Goal: Task Accomplishment & Management: Complete application form

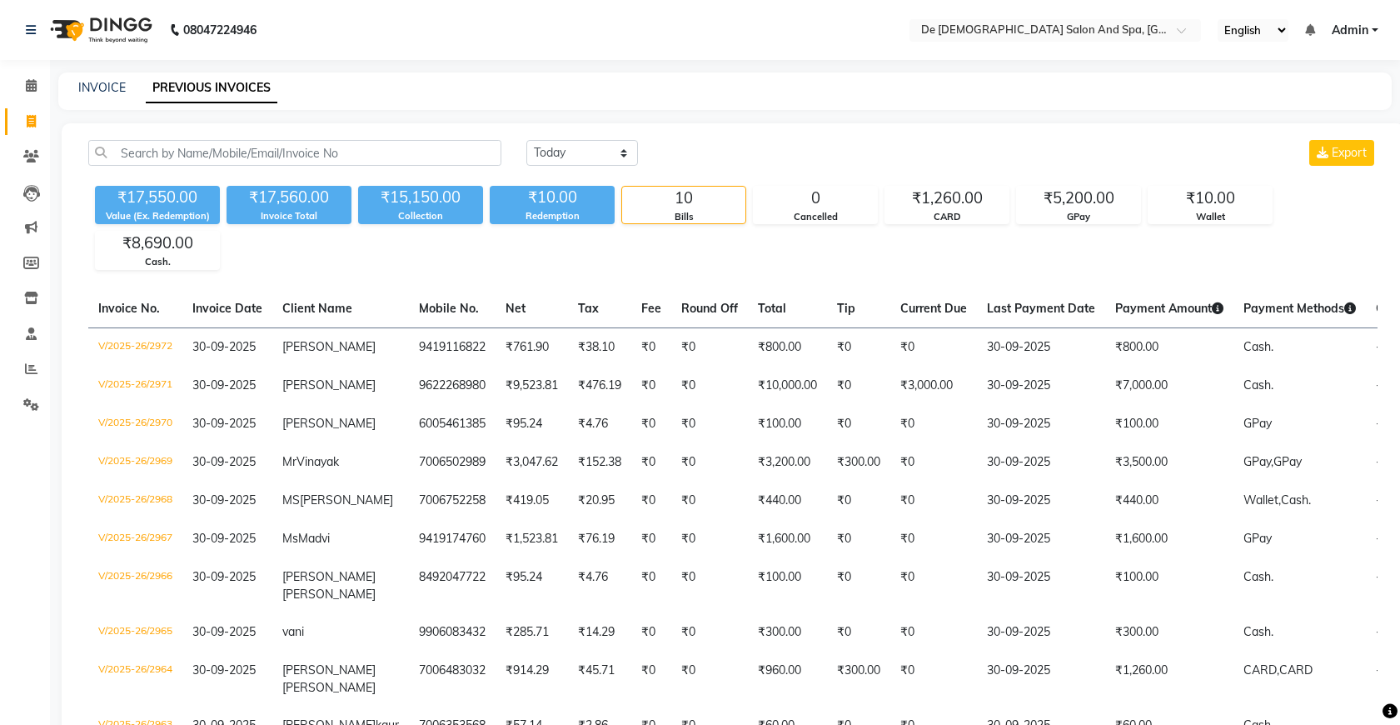
select select "[DATE]"
click at [105, 92] on link "INVOICE" at bounding box center [101, 87] width 47 height 15
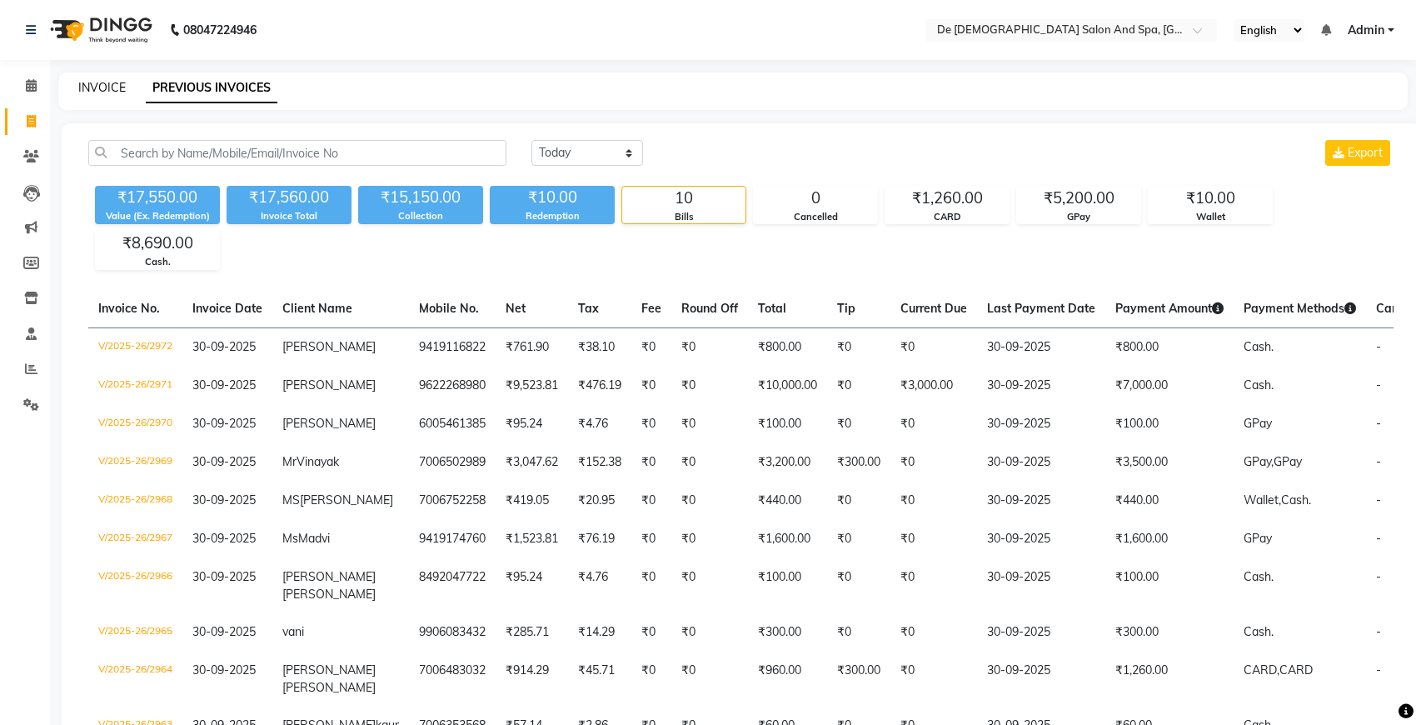
select select "service"
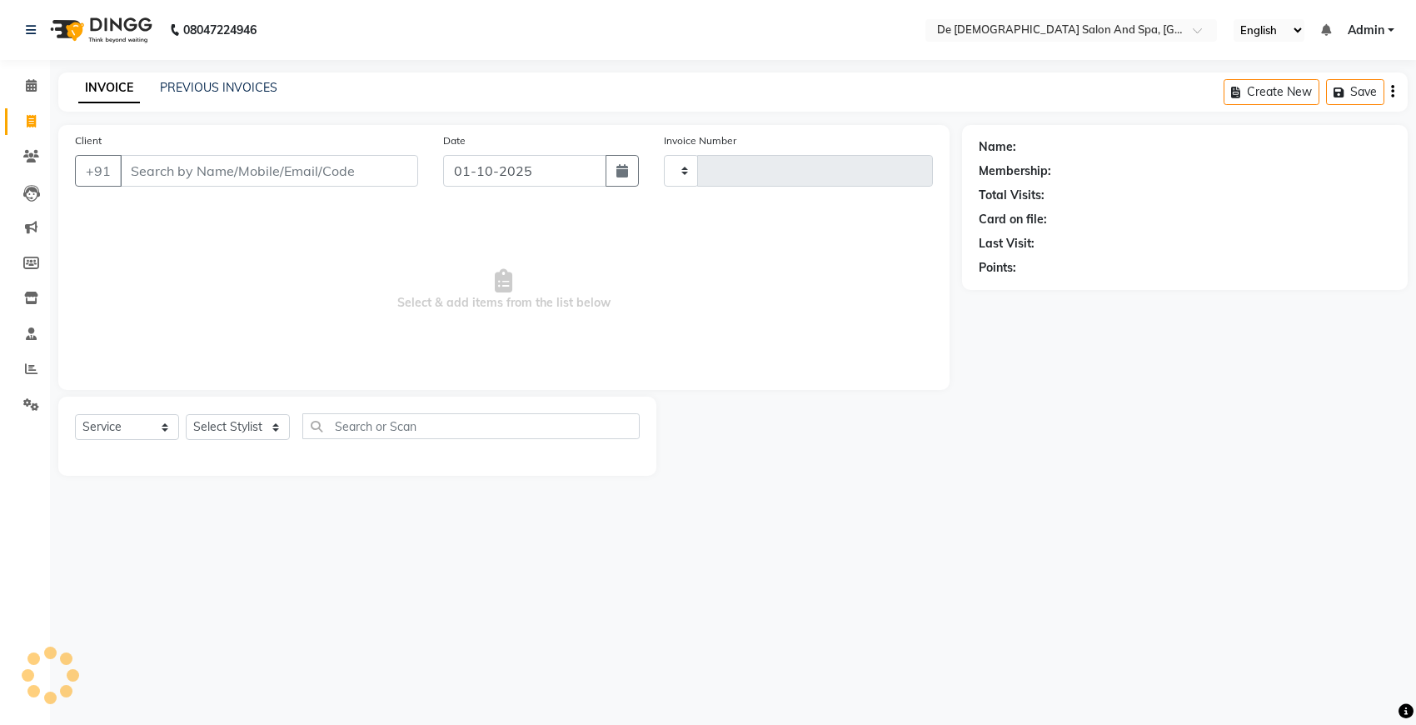
type input "2973"
select select "6431"
click at [17, 125] on span at bounding box center [31, 121] width 29 height 19
select select "6431"
select select "service"
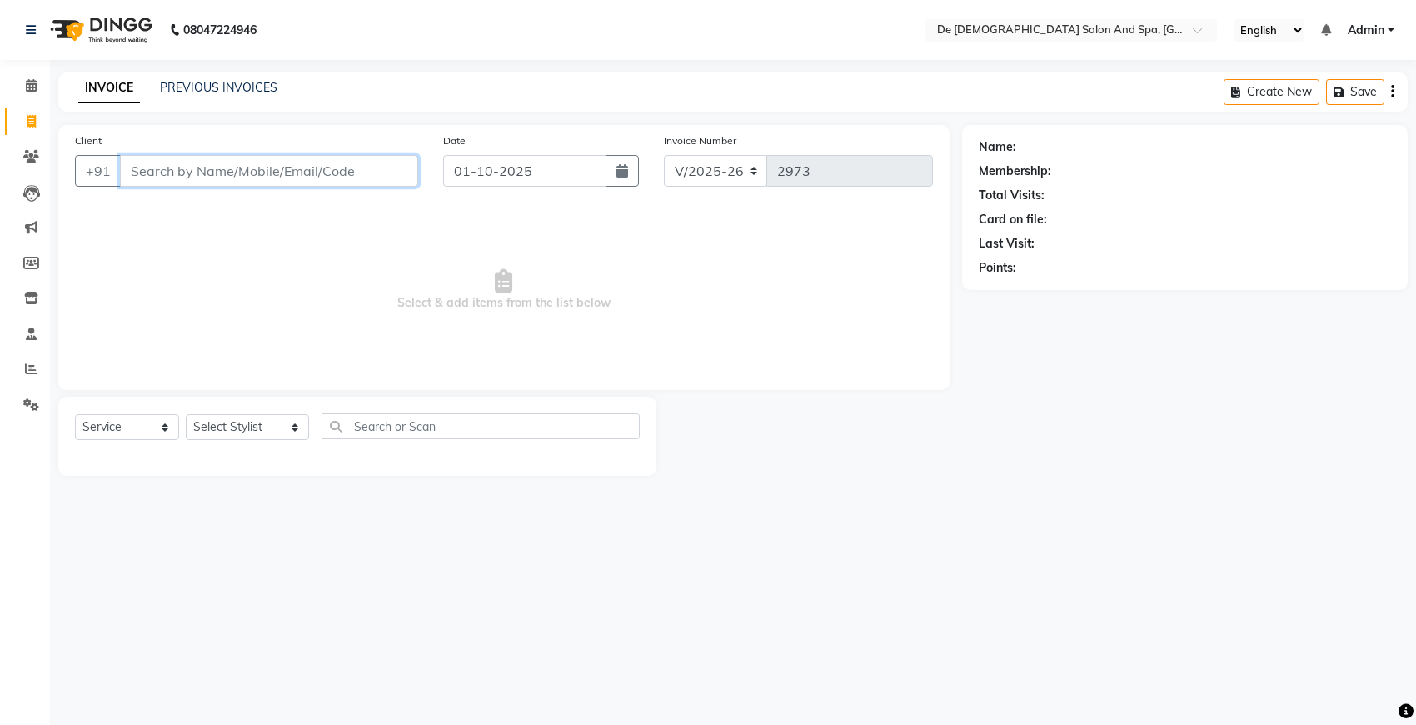
click at [208, 177] on input "Client" at bounding box center [269, 171] width 298 height 32
click at [239, 436] on select "Select Stylist akshay [PERSON_NAME] [PERSON_NAME] [PERSON_NAME] [MEDICAL_DATA][…" at bounding box center [247, 427] width 123 height 26
select select "51742"
click at [186, 414] on select "Select Stylist akshay [PERSON_NAME] [PERSON_NAME] [PERSON_NAME] [MEDICAL_DATA][…" at bounding box center [247, 427] width 123 height 26
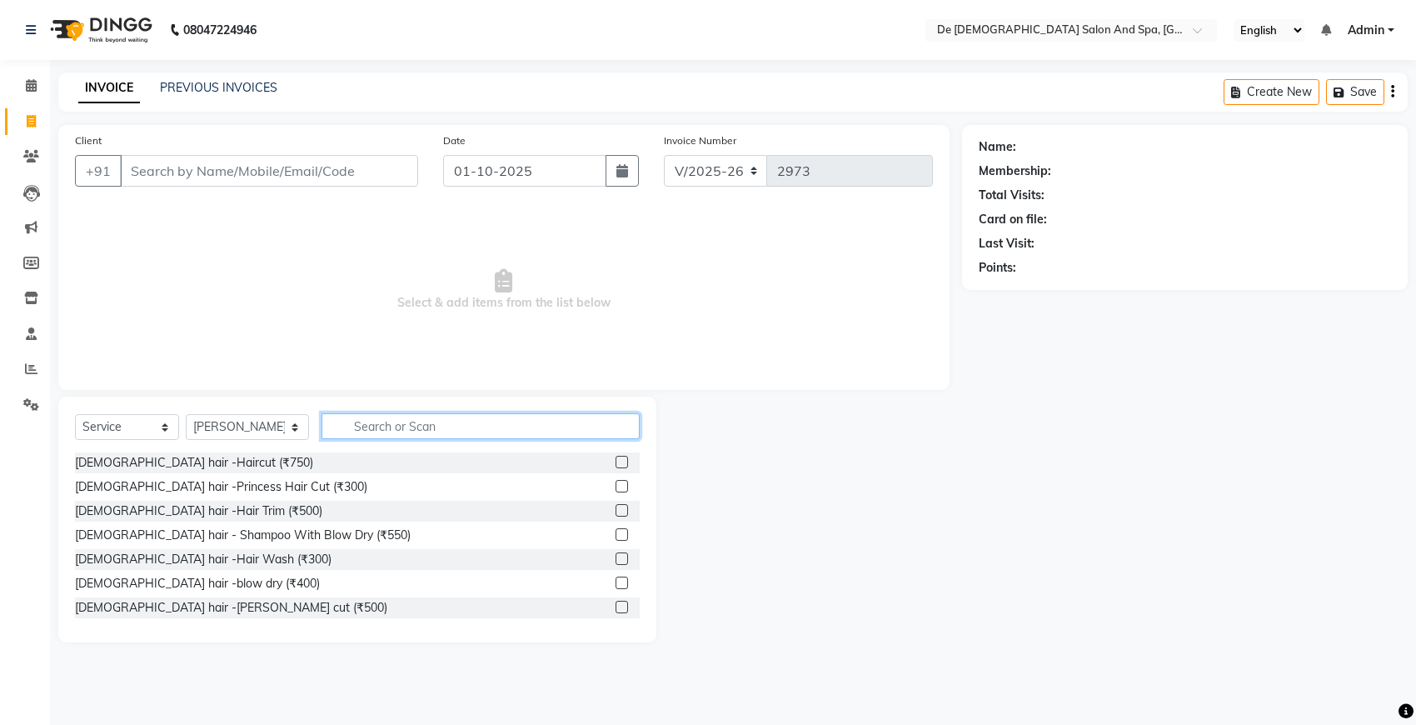
click at [365, 422] on input "text" at bounding box center [480, 426] width 318 height 26
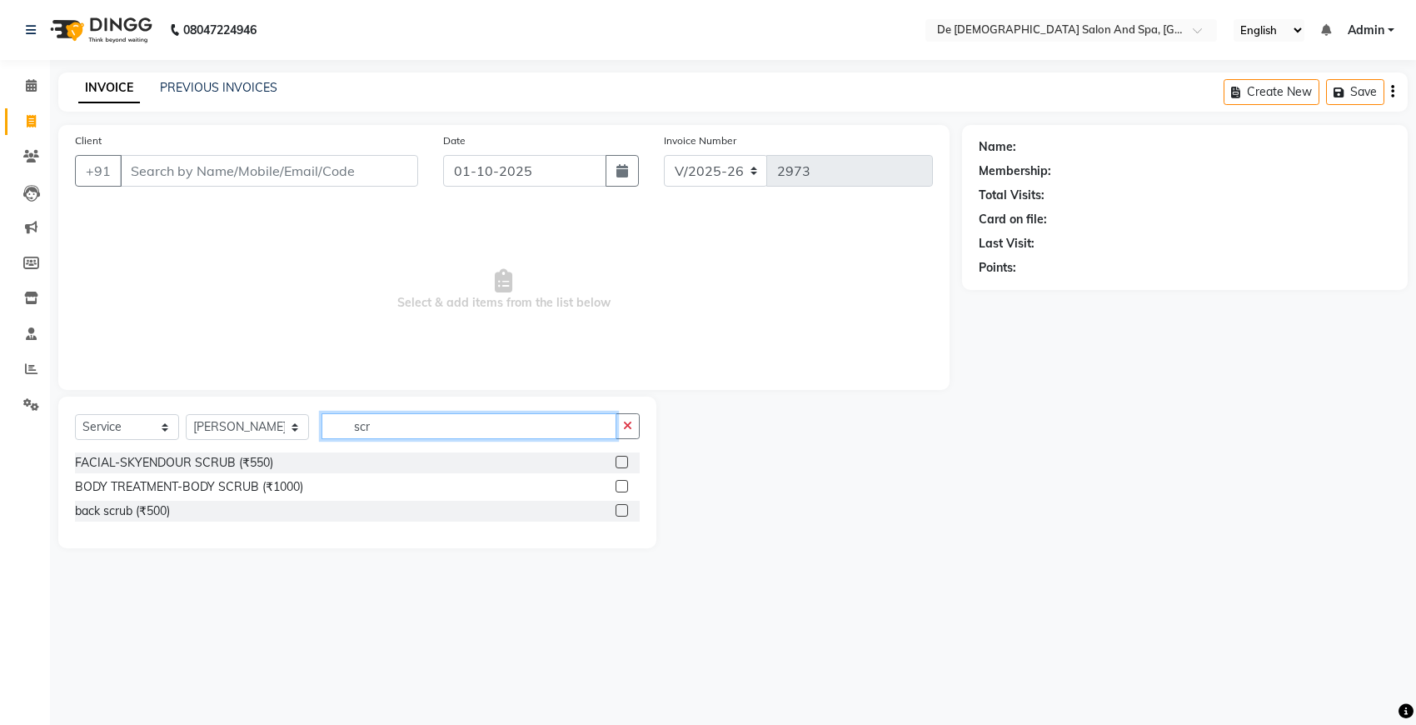
type input "scr"
click at [218, 180] on input "Client" at bounding box center [269, 171] width 298 height 32
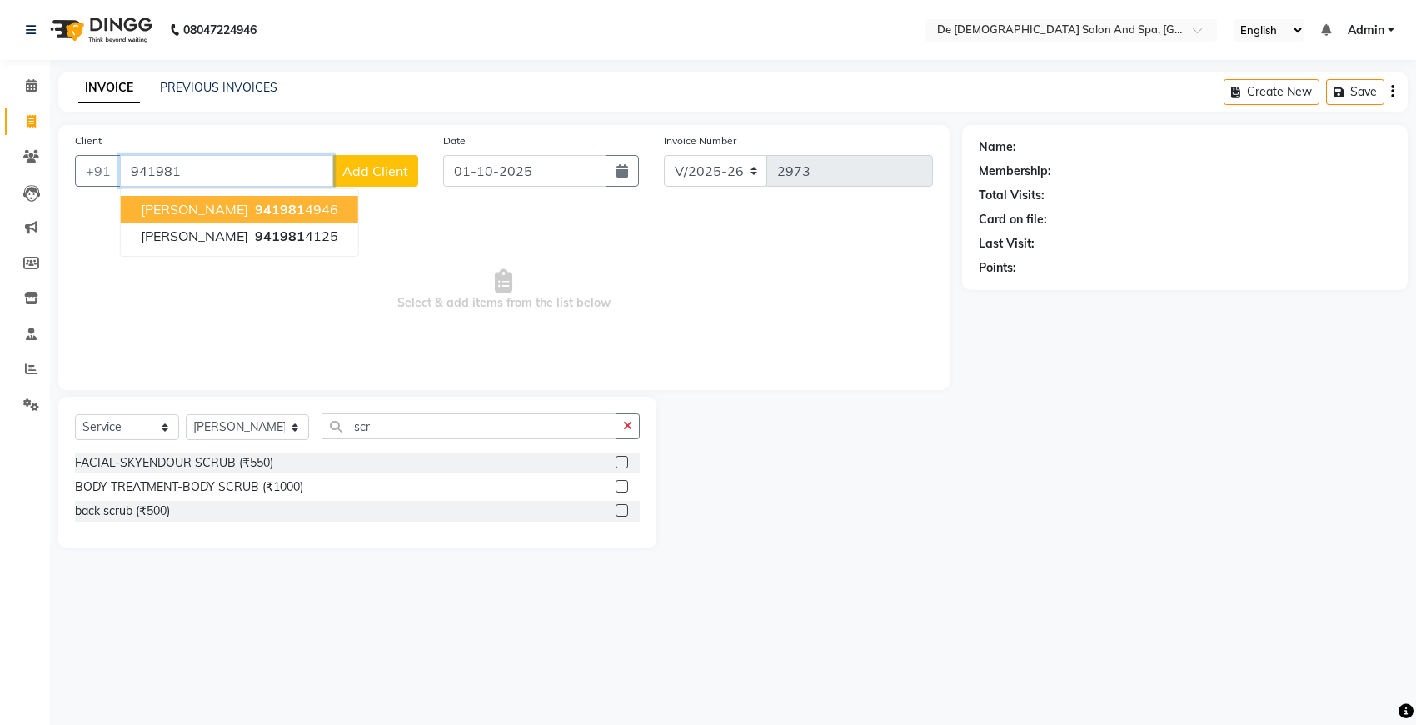
click at [188, 215] on span "[PERSON_NAME]" at bounding box center [194, 209] width 107 height 17
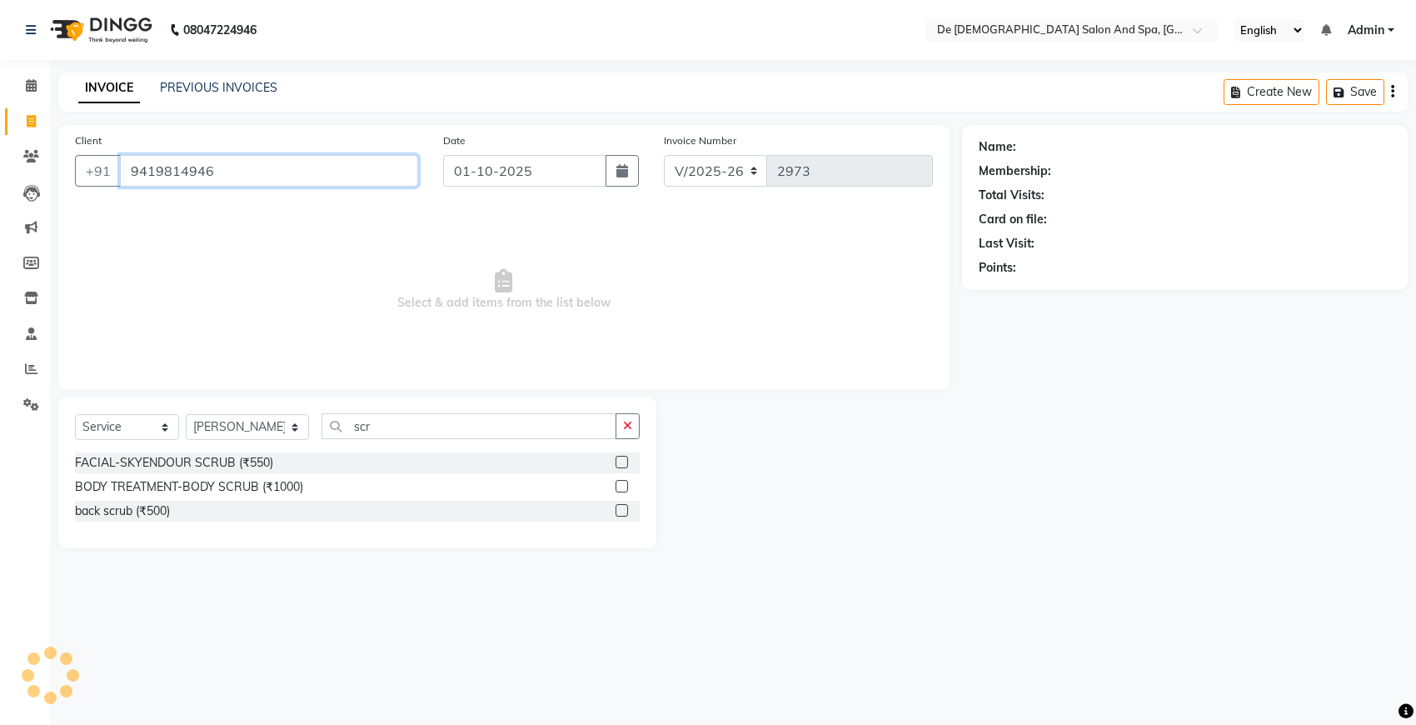
type input "9419814946"
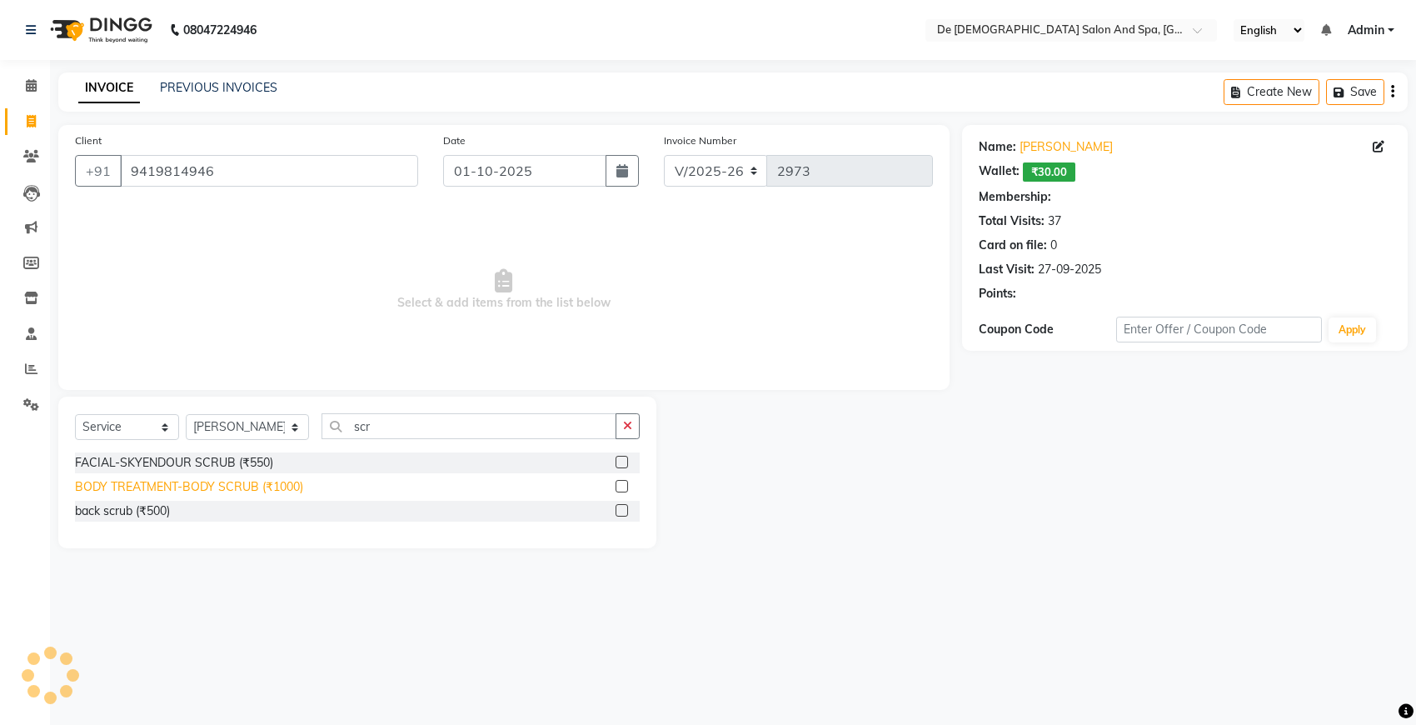
select select "1: Object"
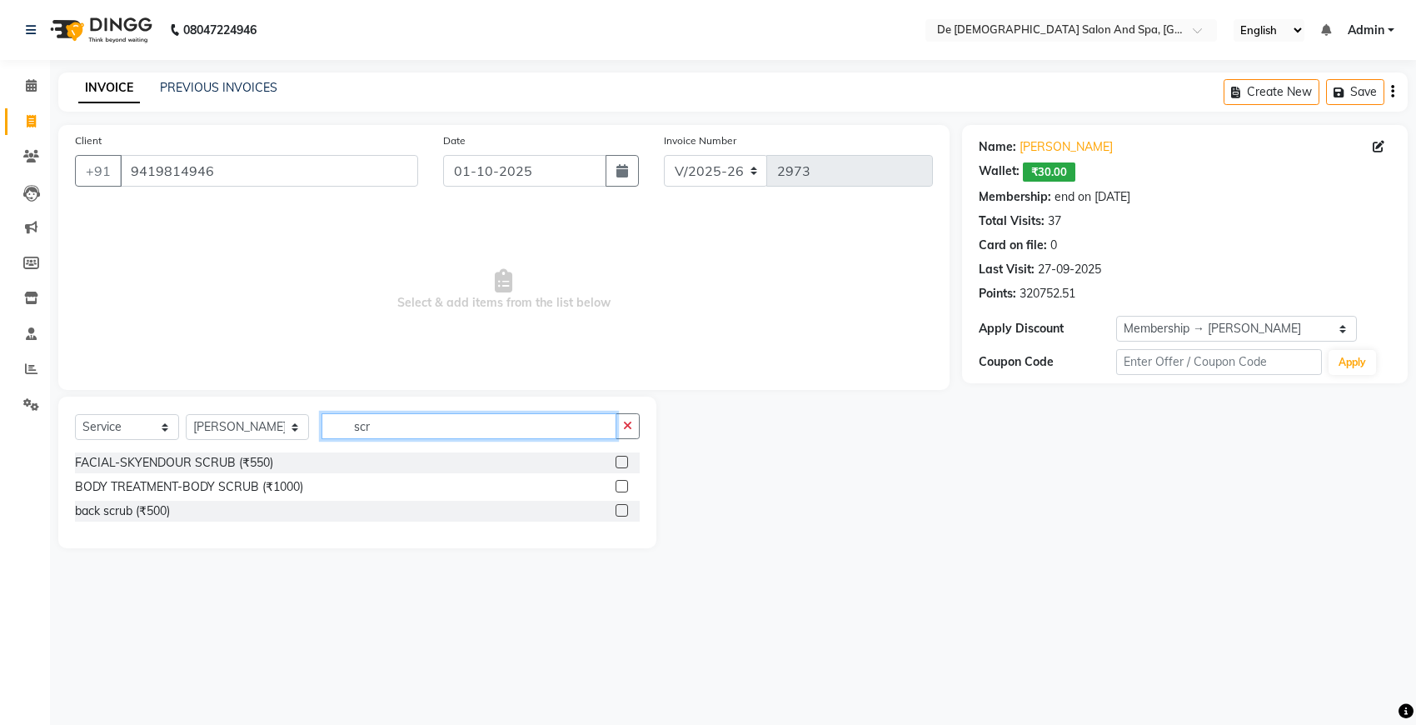
click at [364, 423] on input "scr" at bounding box center [468, 426] width 295 height 26
click at [251, 458] on div "FACIAL-SKYENDOUR SCRUB (₹550)" at bounding box center [174, 462] width 198 height 17
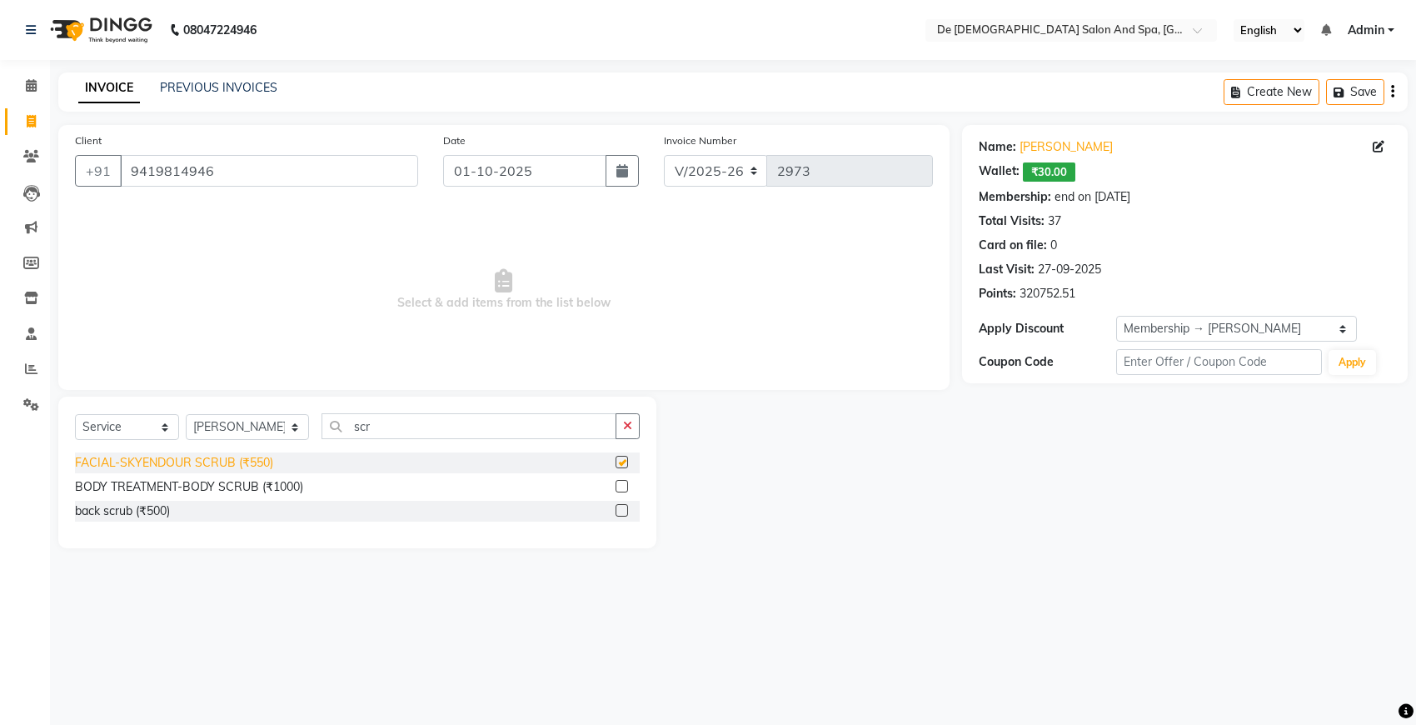
checkbox input "false"
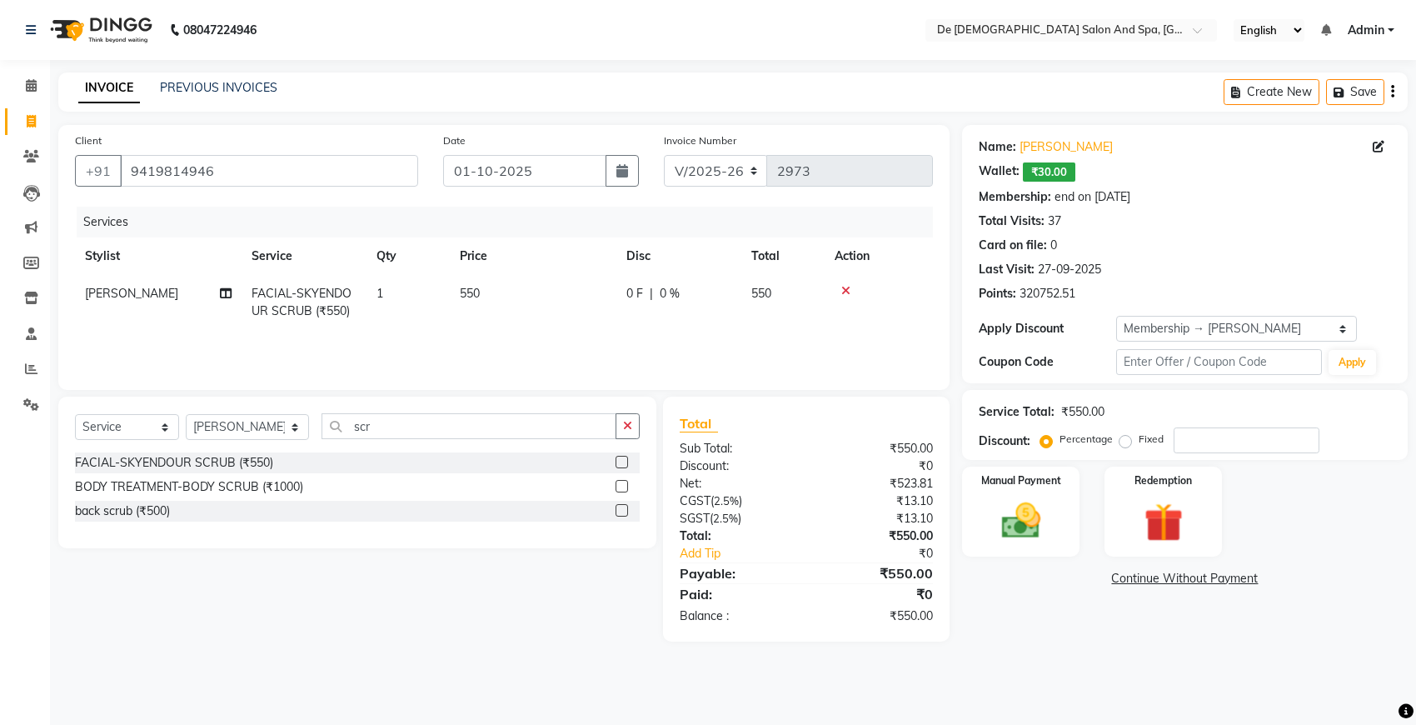
click at [502, 284] on td "550" at bounding box center [533, 302] width 167 height 55
select select "51742"
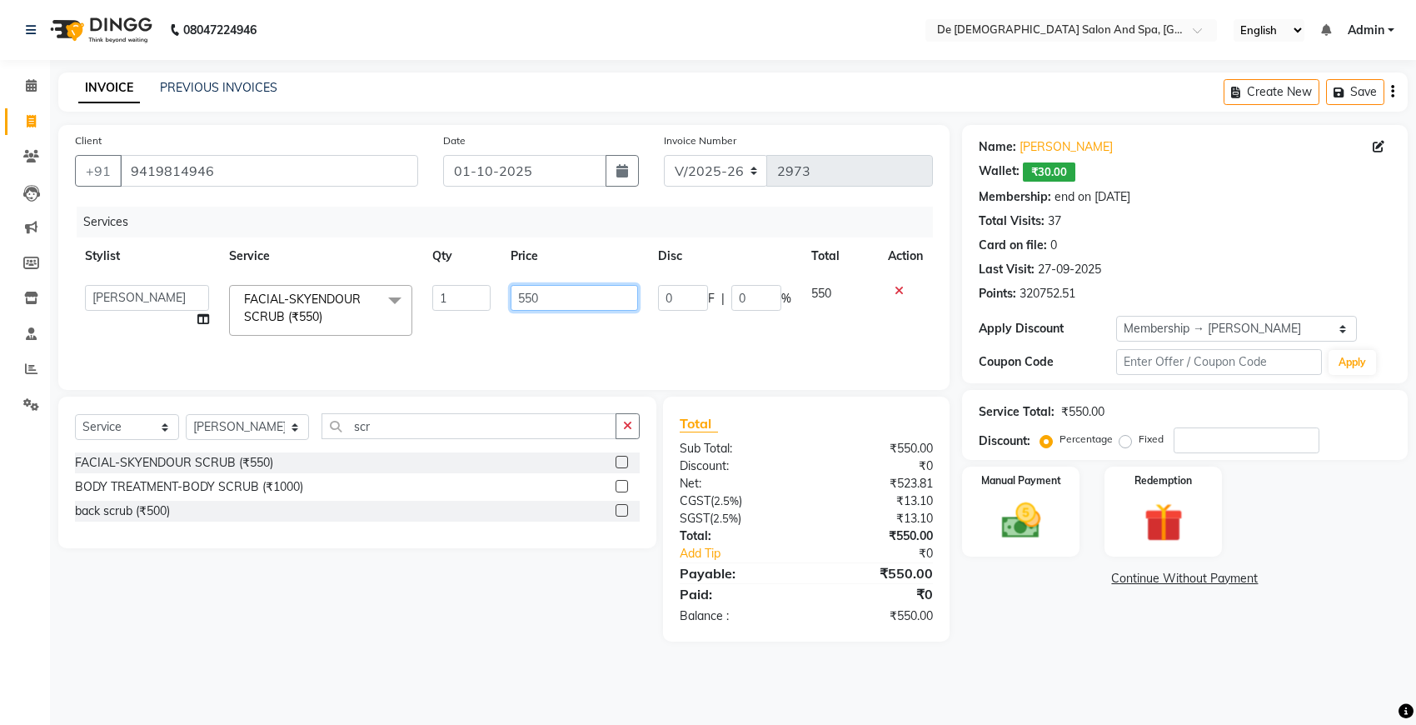
click at [585, 285] on input "550" at bounding box center [573, 298] width 127 height 26
type input "5"
type input "200"
click at [1034, 516] on img at bounding box center [1021, 520] width 66 height 47
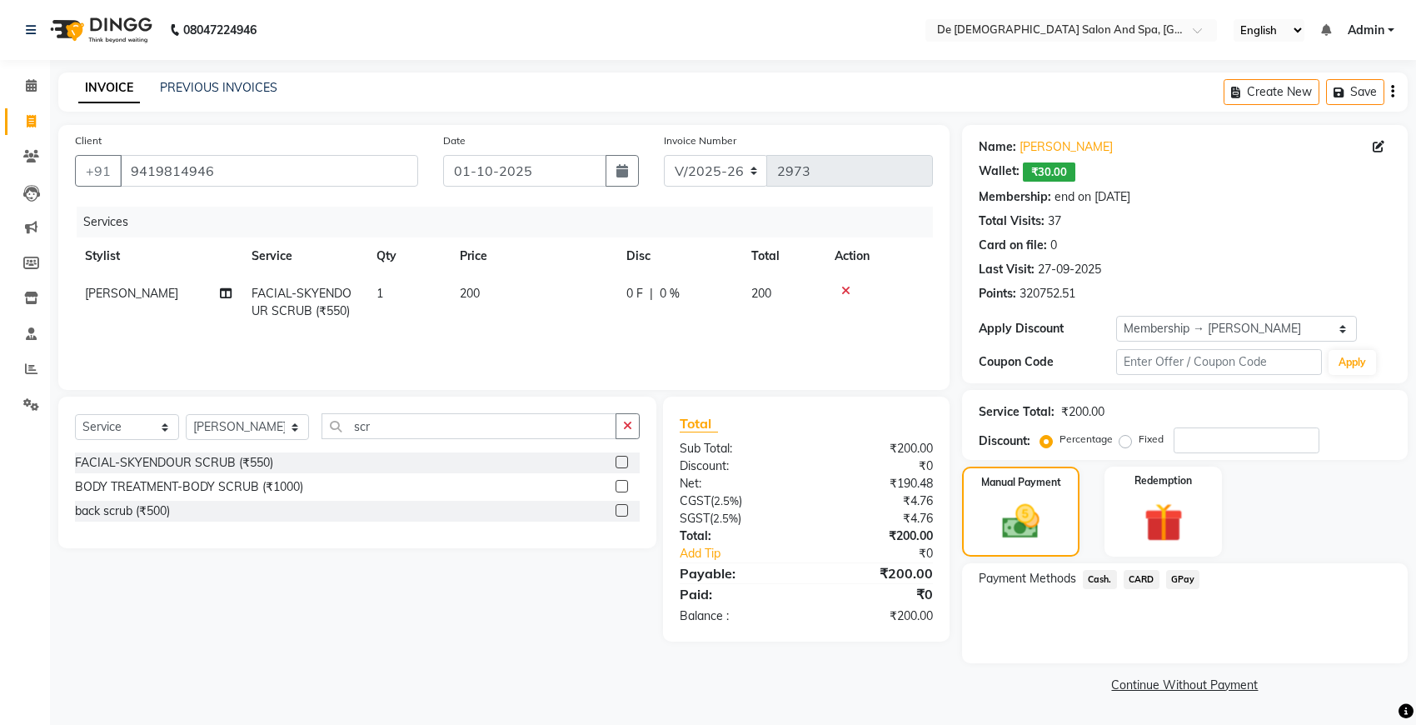
click at [1183, 572] on span "GPay" at bounding box center [1183, 579] width 34 height 19
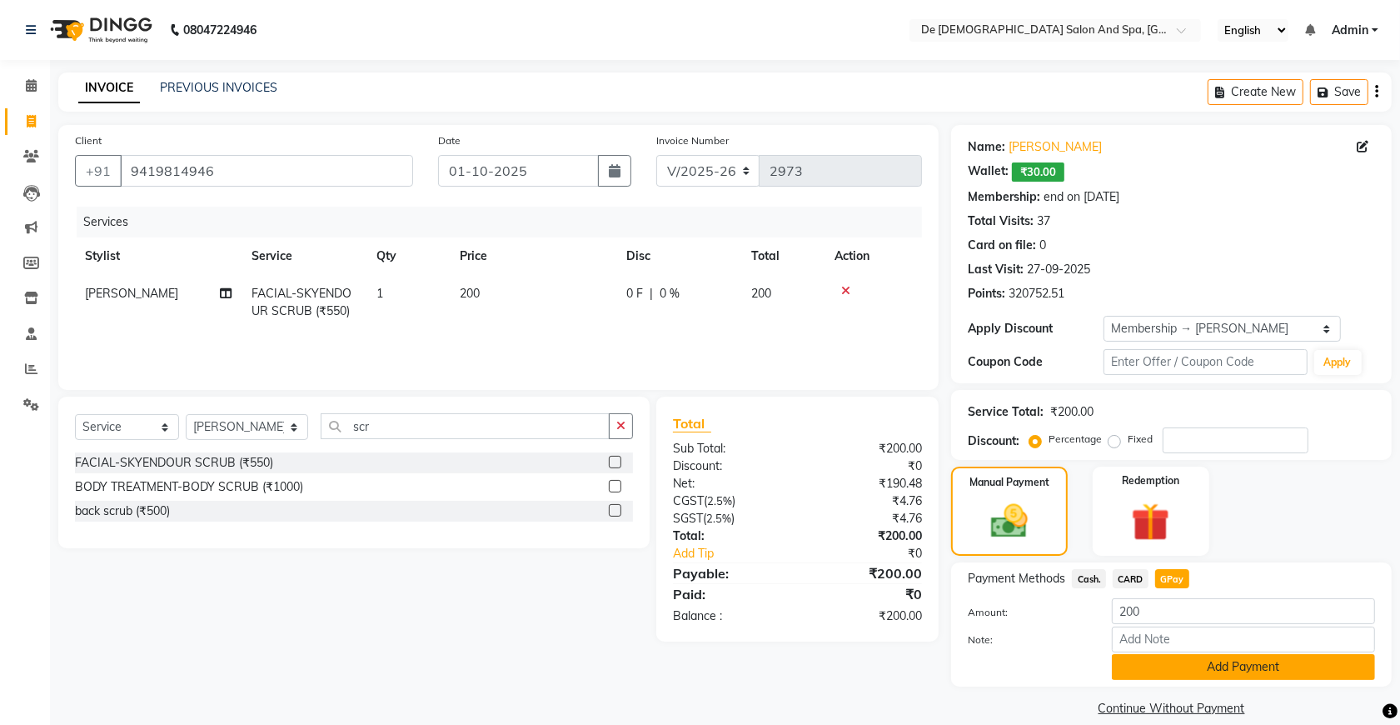
click at [1147, 671] on button "Add Payment" at bounding box center [1243, 667] width 263 height 26
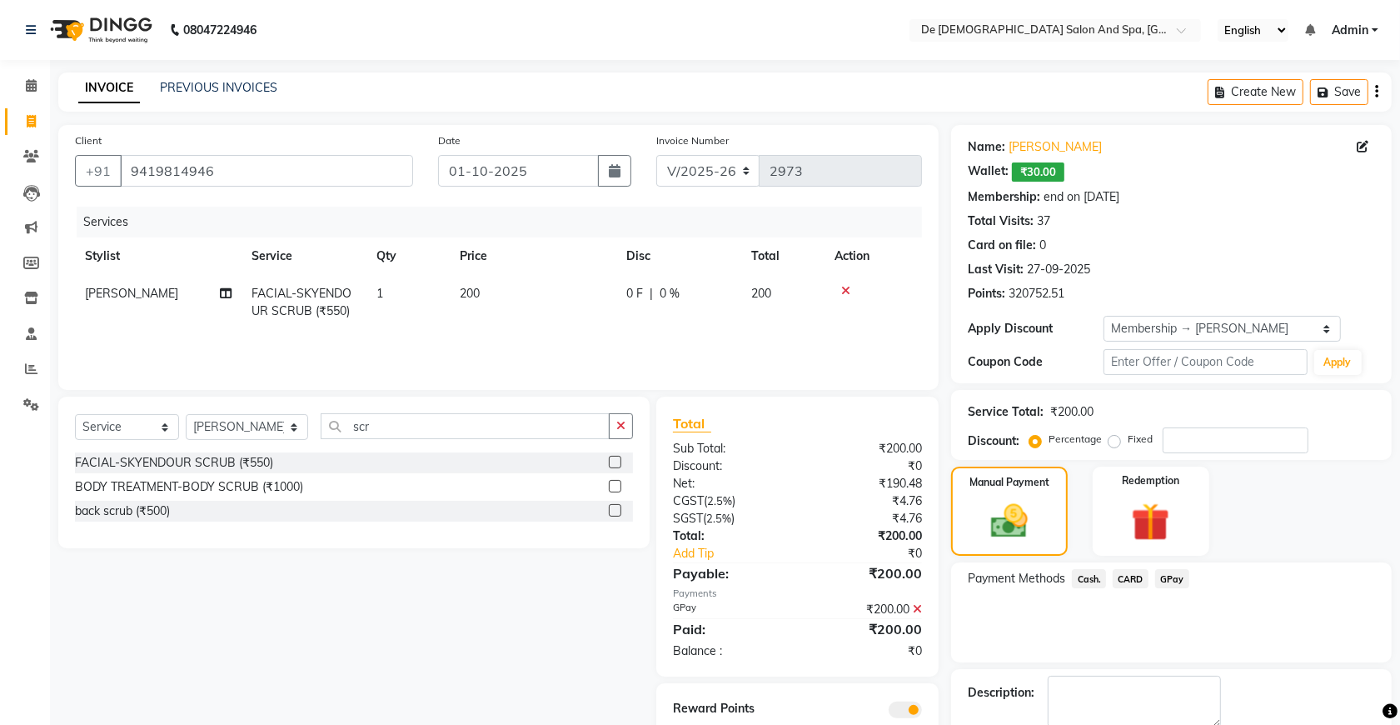
scroll to position [92, 0]
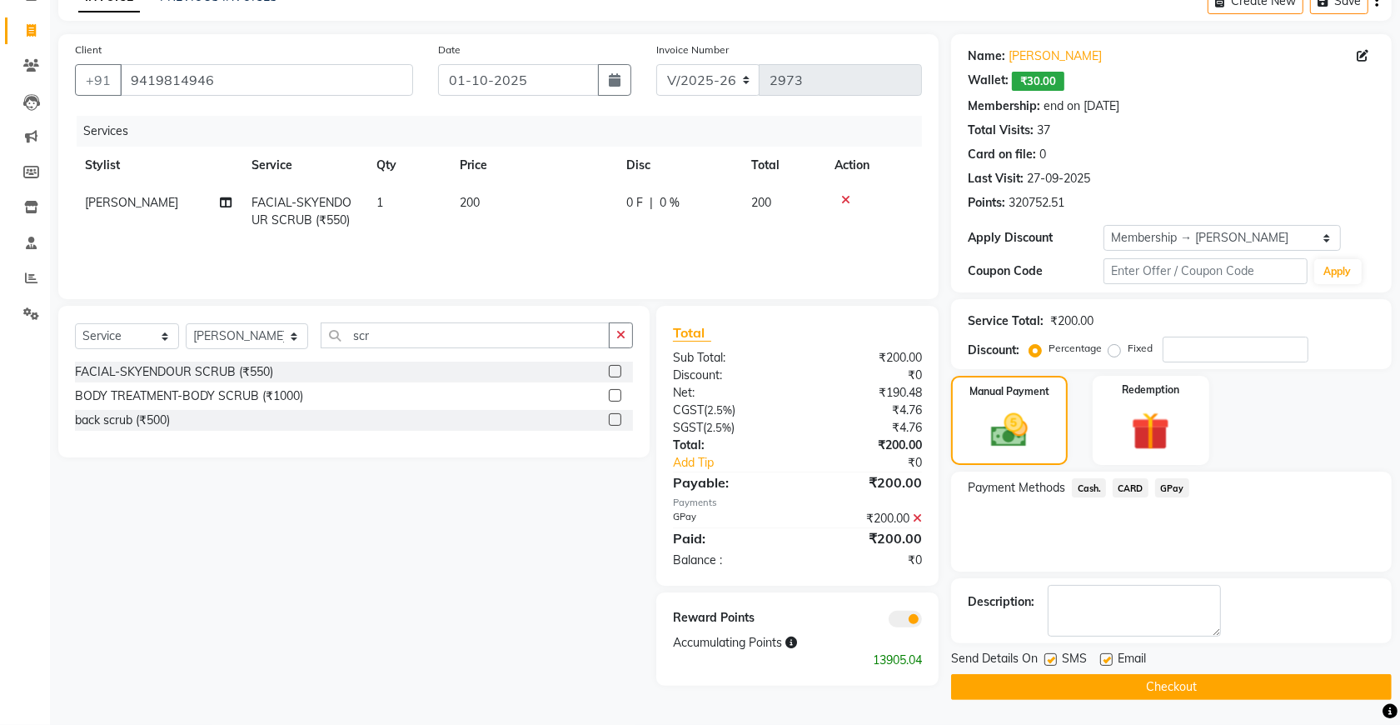
click at [1135, 681] on button "Checkout" at bounding box center [1171, 687] width 441 height 26
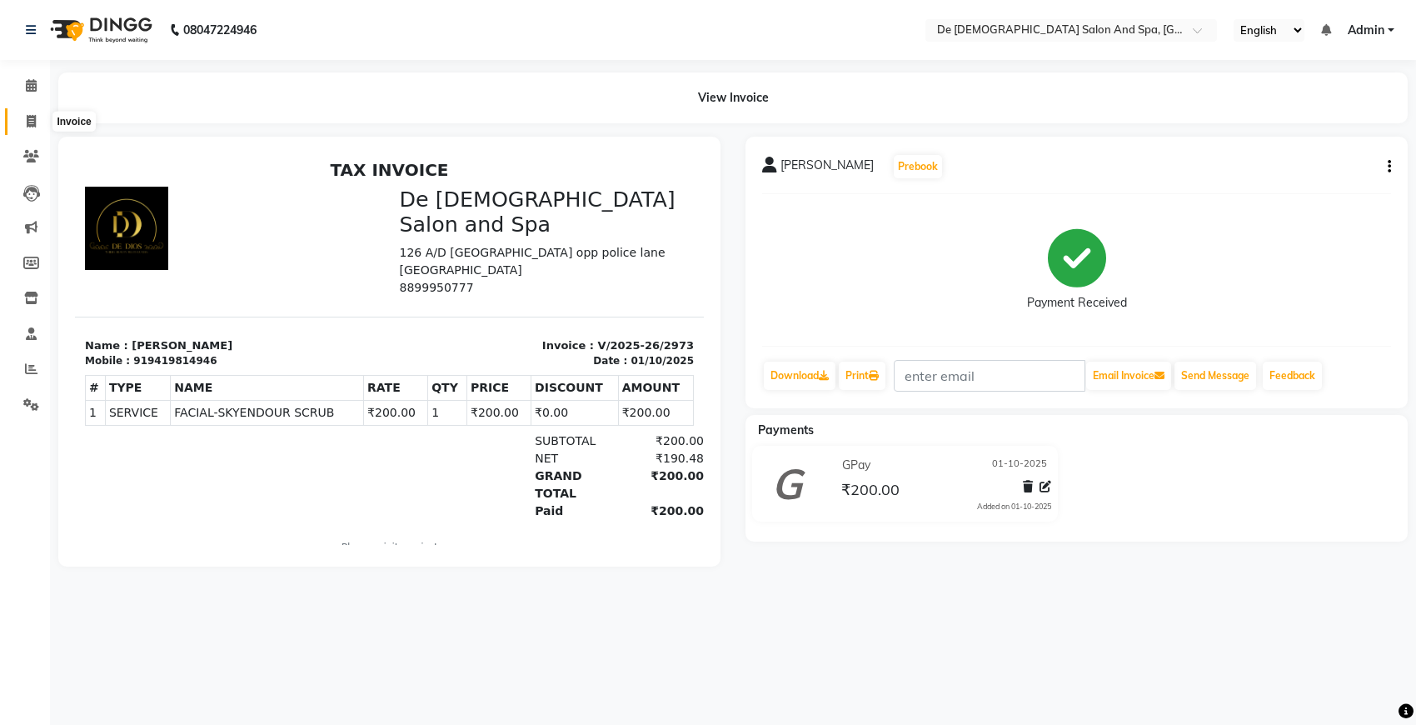
click at [31, 118] on icon at bounding box center [31, 121] width 9 height 12
select select "service"
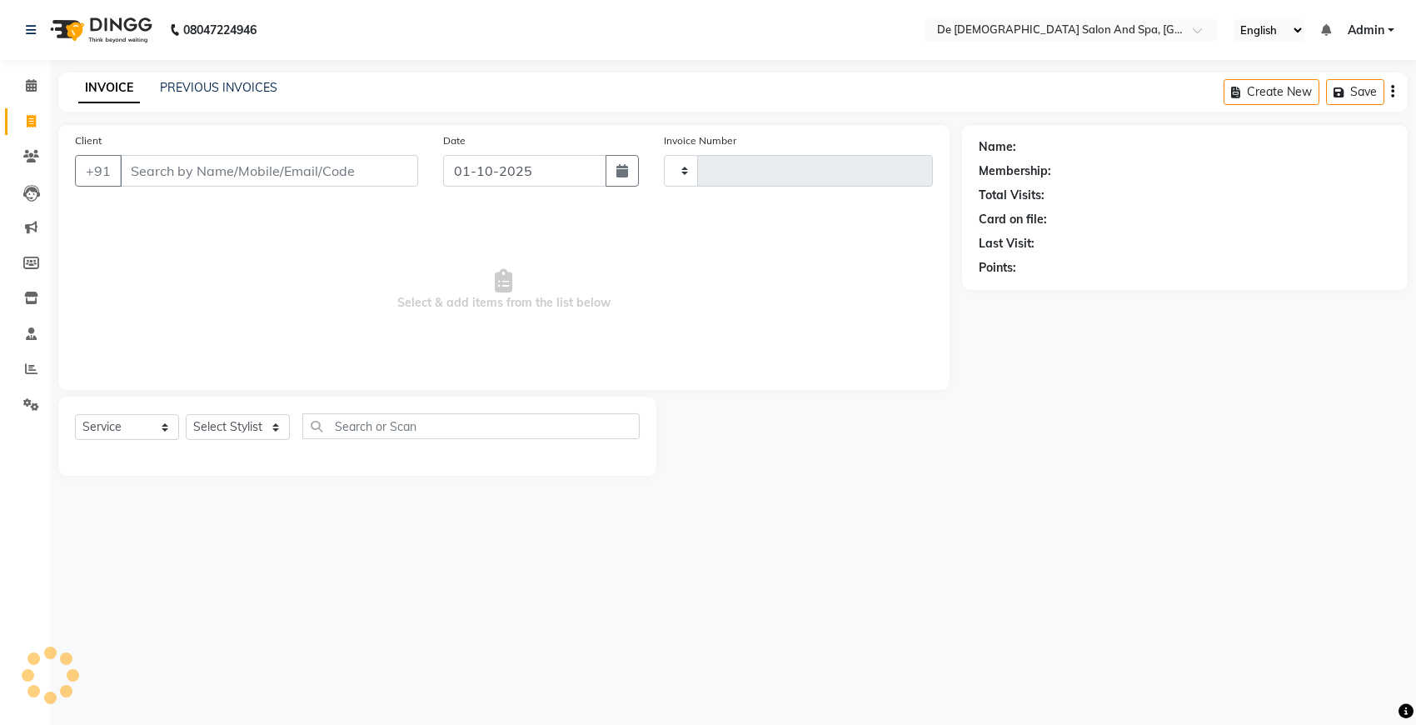
type input "2974"
select select "6431"
click at [179, 179] on input "Client" at bounding box center [269, 171] width 298 height 32
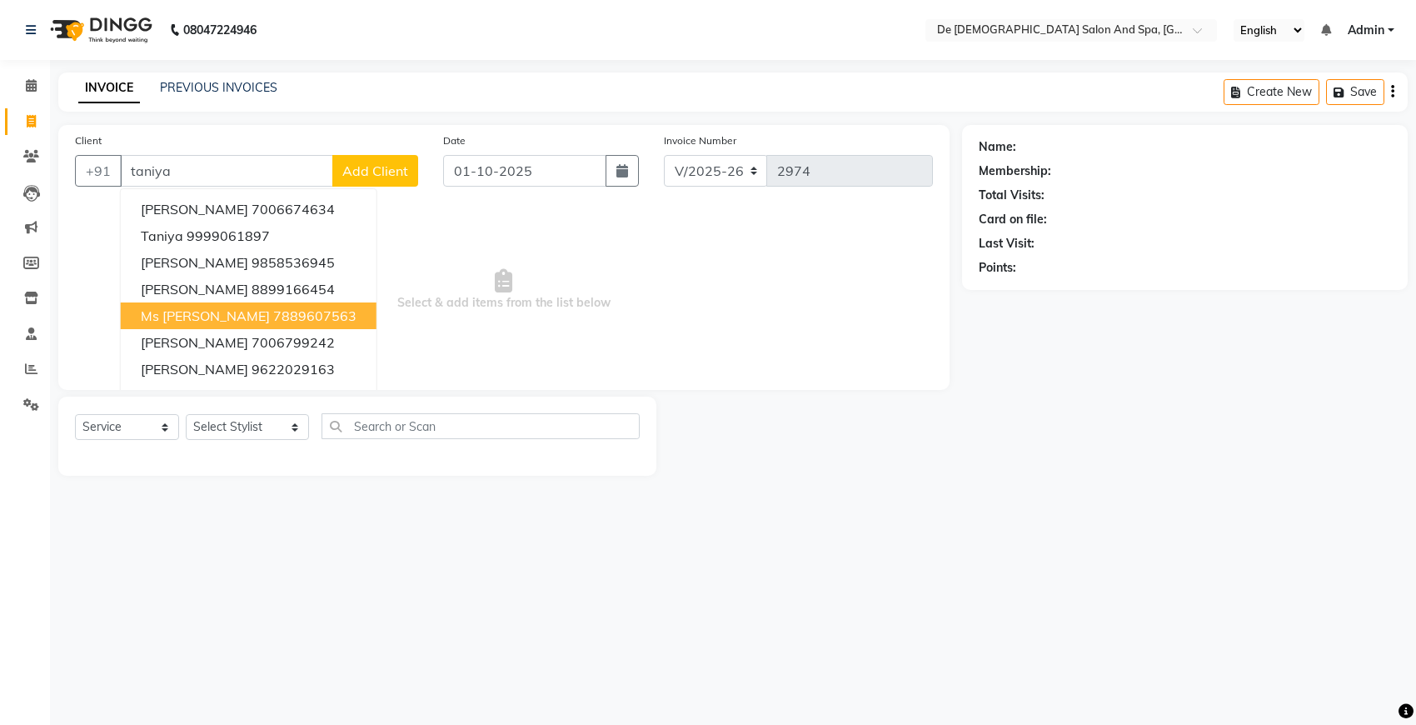
click at [273, 321] on ngb-highlight "7889607563" at bounding box center [314, 315] width 83 height 17
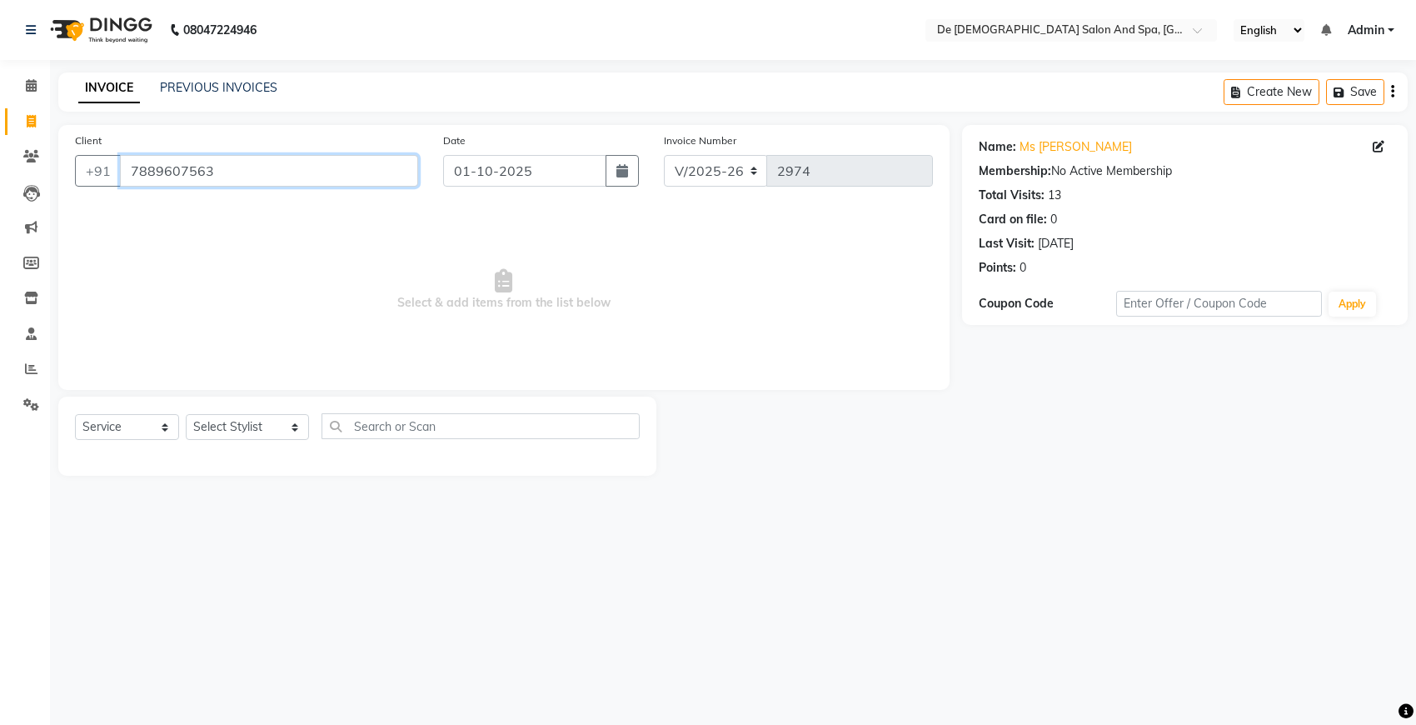
click at [304, 184] on input "7889607563" at bounding box center [269, 171] width 298 height 32
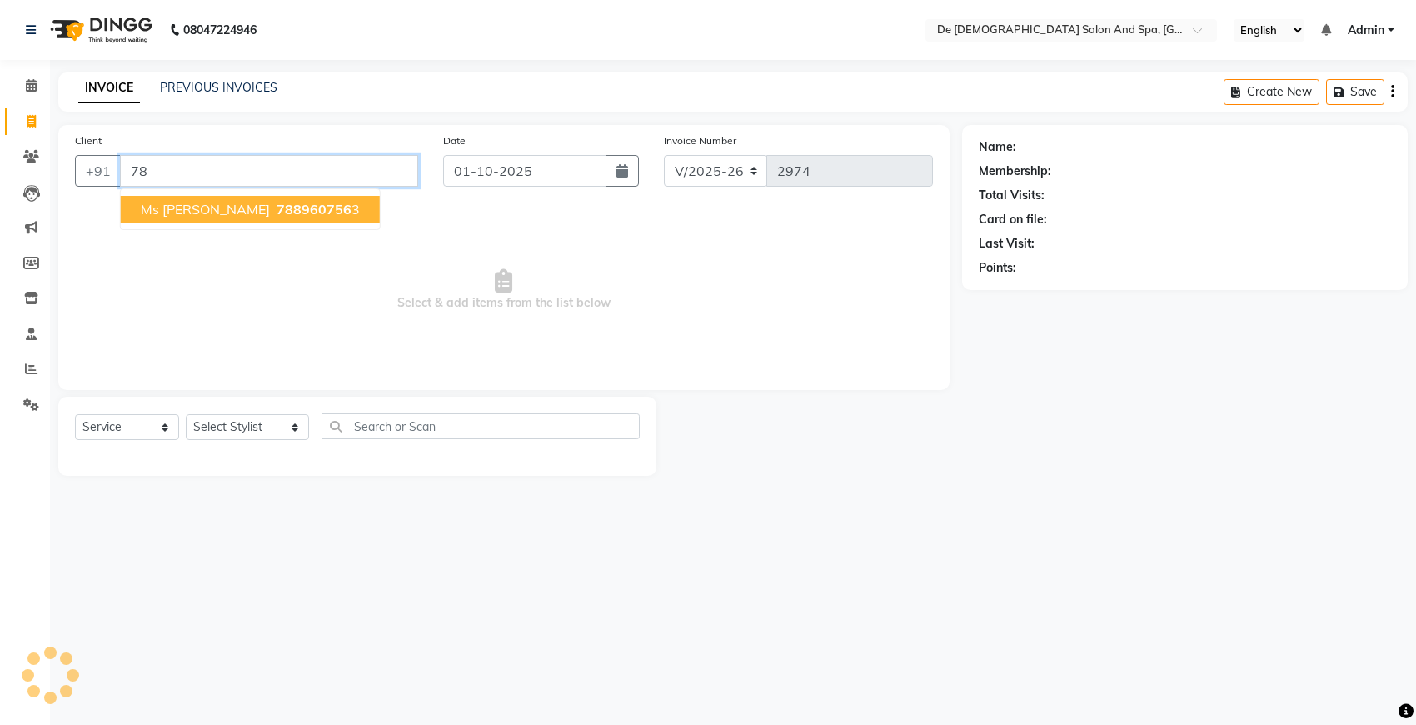
type input "7"
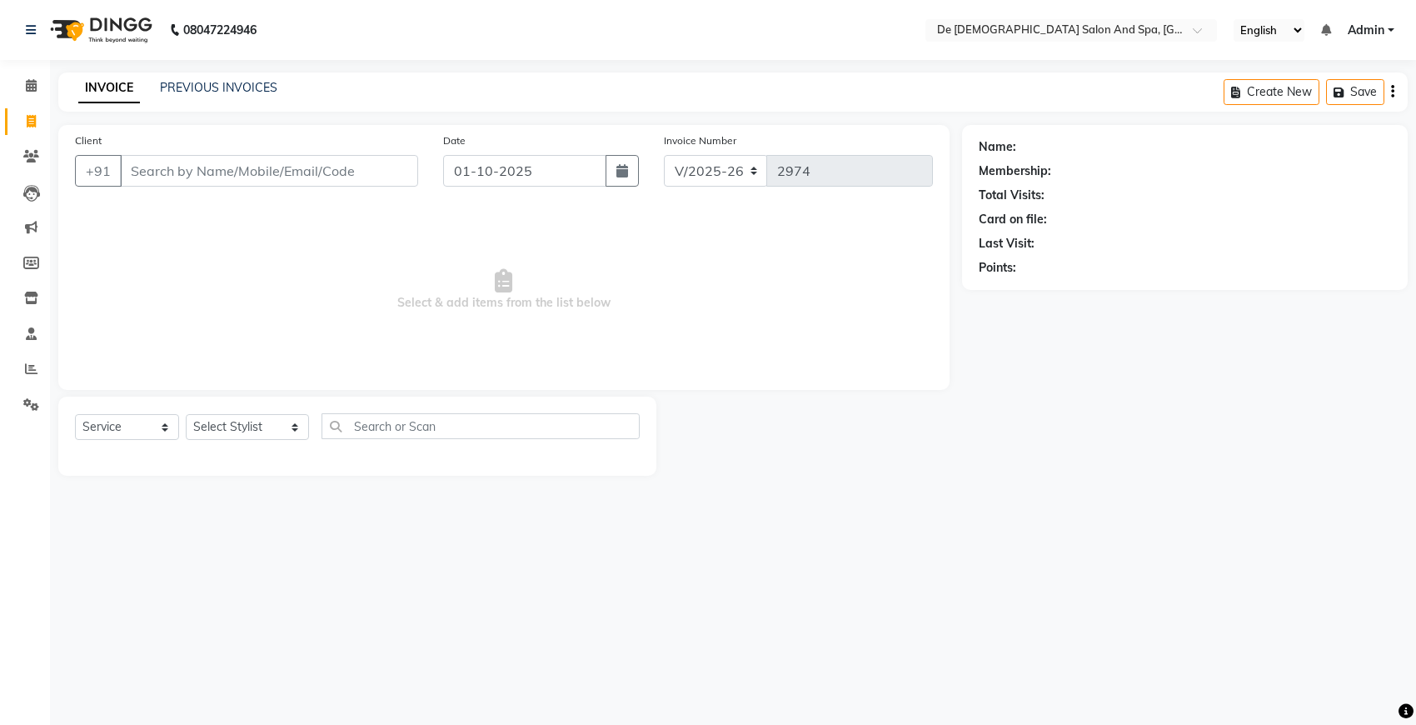
click at [750, 0] on nav "08047224946 Select Location × De Dios Salon And Spa, Gandhi Nagar English ENGLI…" at bounding box center [708, 30] width 1416 height 60
click at [356, 160] on input "Client" at bounding box center [269, 171] width 298 height 32
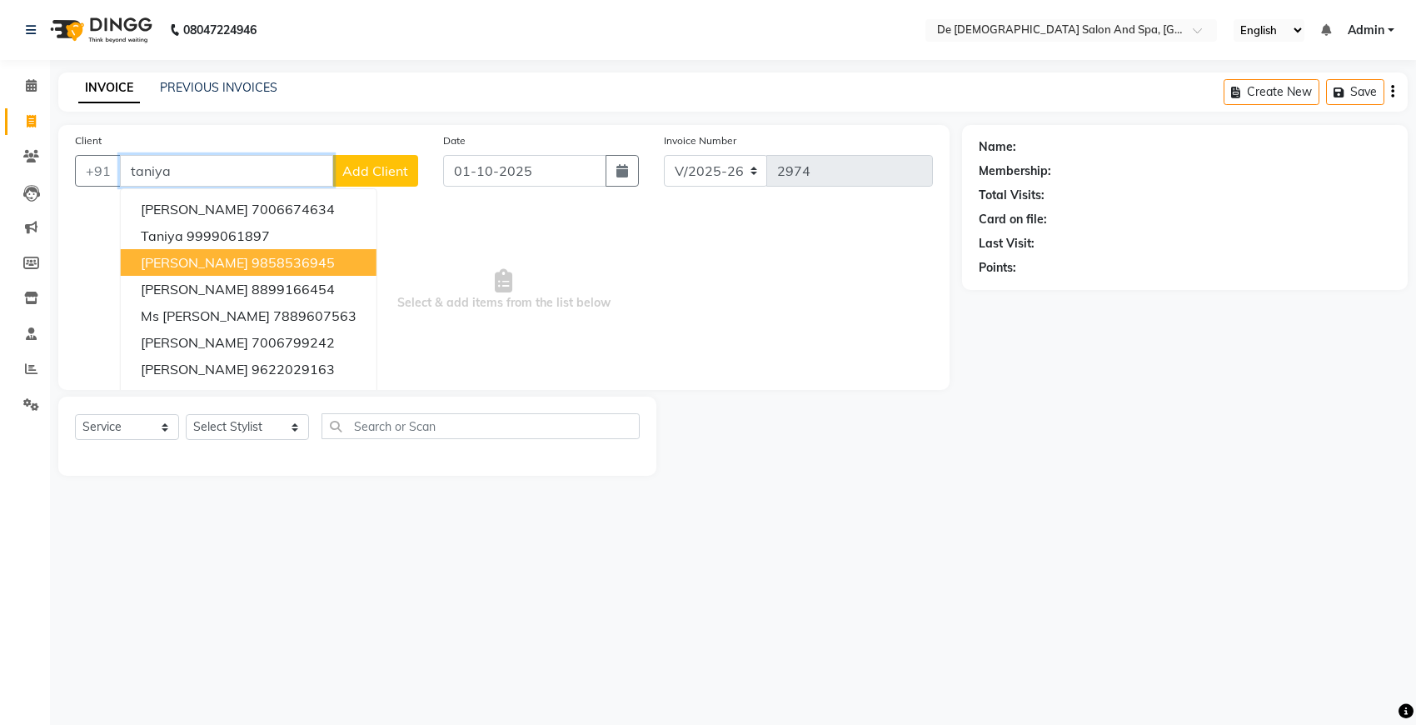
click at [280, 263] on ngb-highlight "9858536945" at bounding box center [292, 262] width 83 height 17
type input "9858536945"
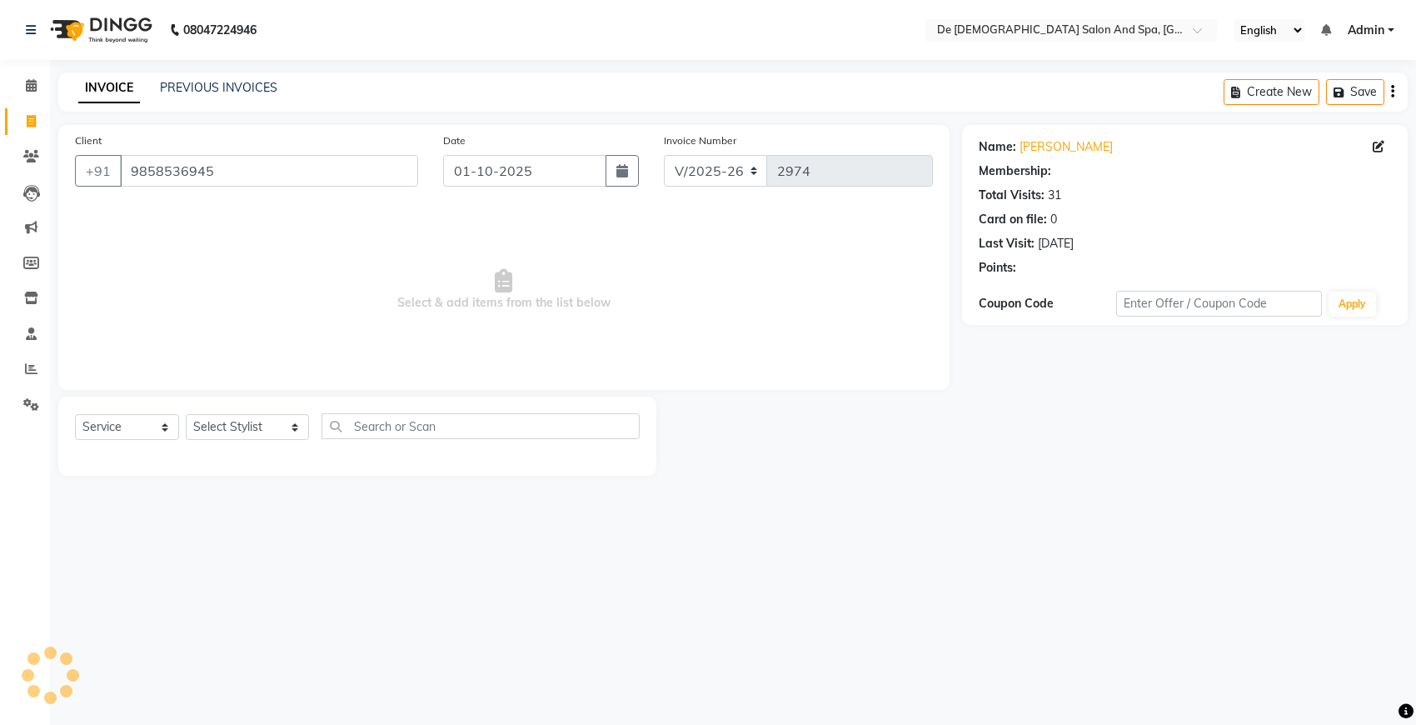
select select "1: Object"
click at [39, 161] on span at bounding box center [31, 156] width 29 height 19
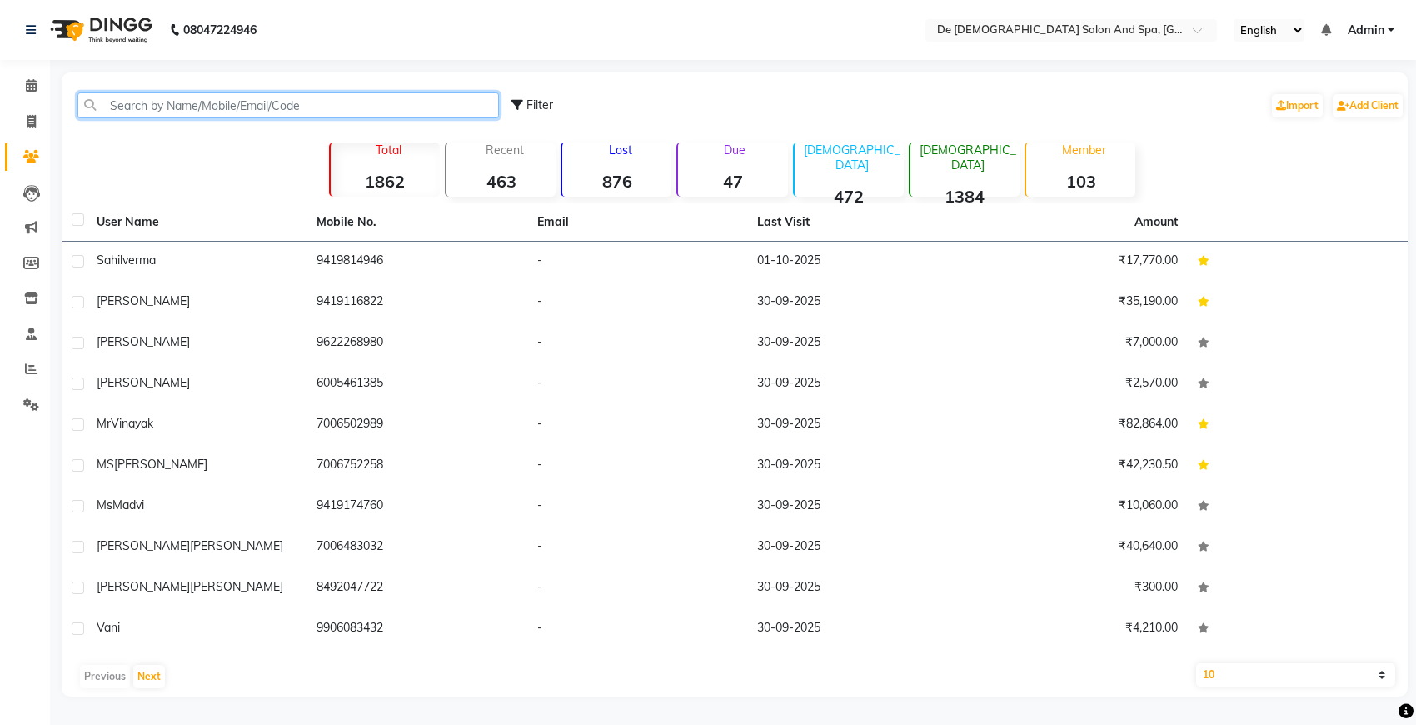
click at [326, 93] on input "text" at bounding box center [287, 105] width 421 height 26
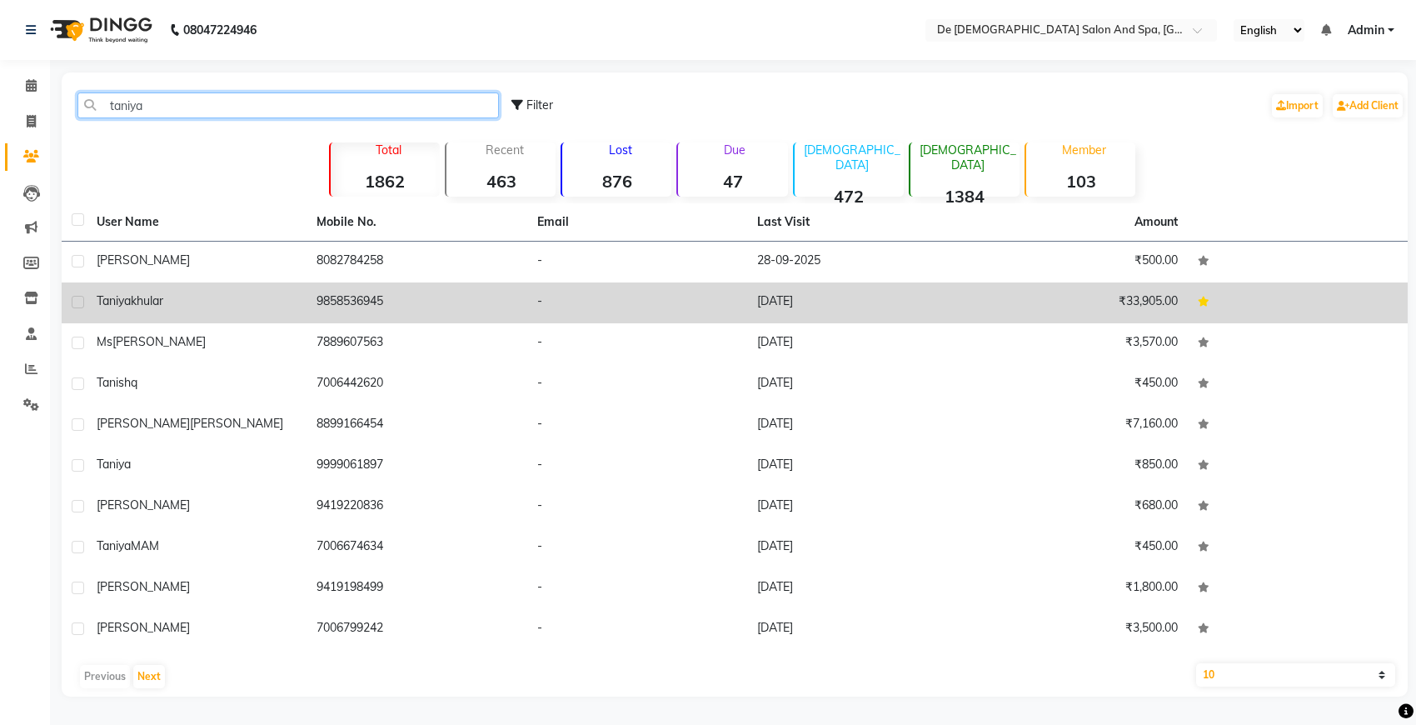
type input "taniya"
click at [356, 306] on td "9858536945" at bounding box center [416, 302] width 220 height 41
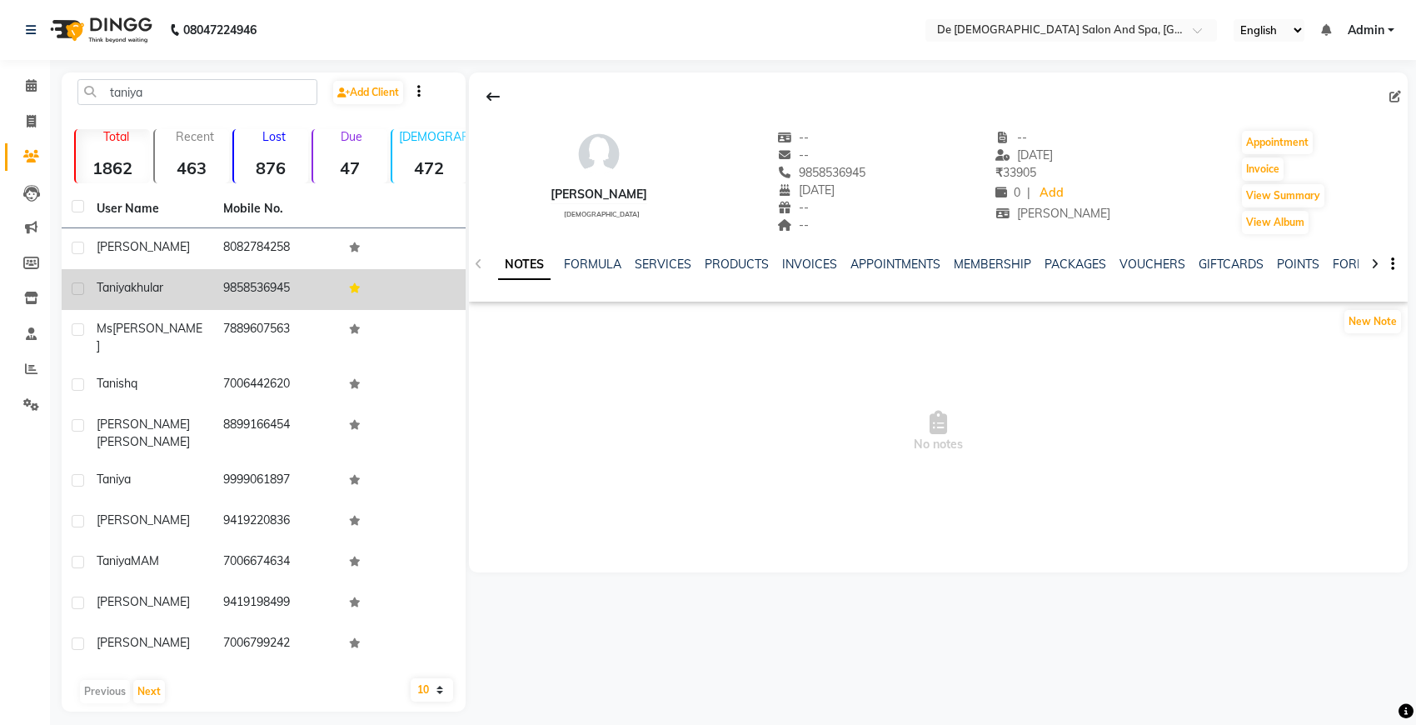
click at [72, 289] on label at bounding box center [78, 288] width 12 height 12
click at [72, 289] on input "checkbox" at bounding box center [77, 289] width 11 height 11
checkbox input "true"
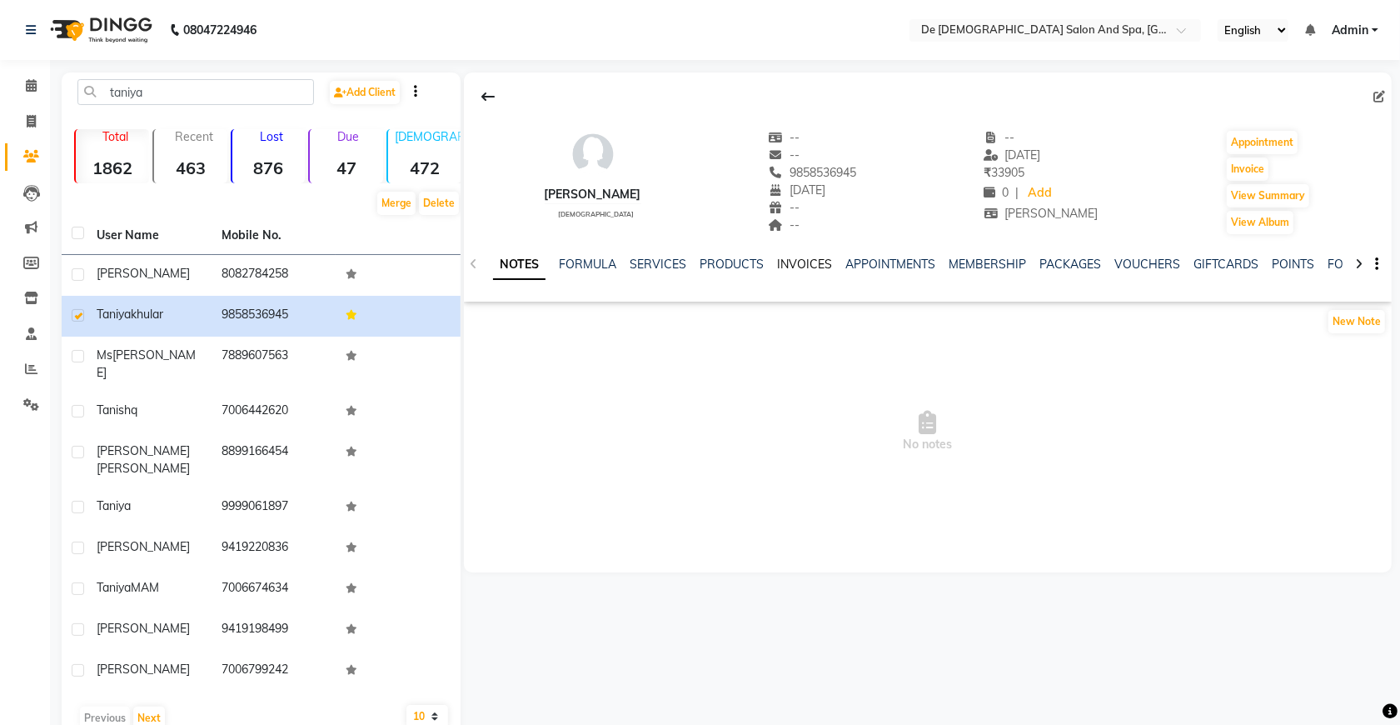
click at [783, 267] on link "INVOICES" at bounding box center [804, 263] width 55 height 15
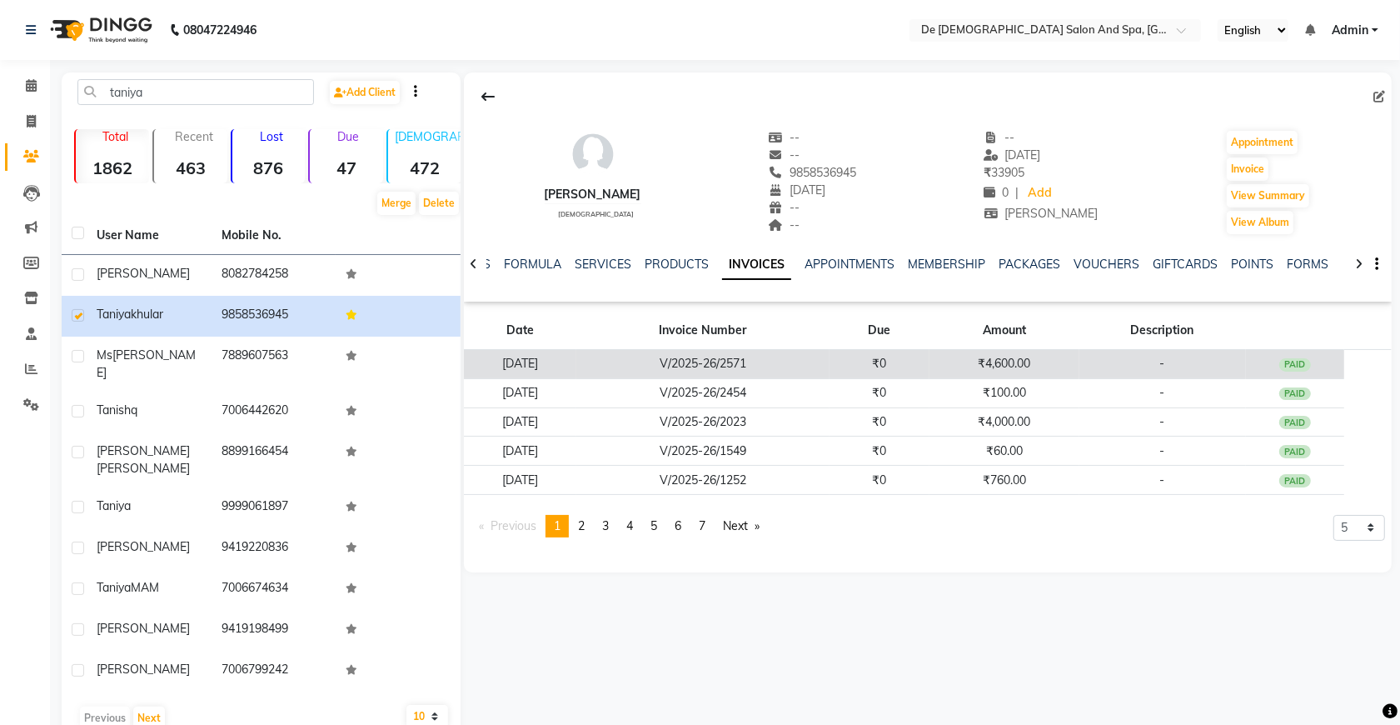
click at [799, 355] on td "V/2025-26/2571" at bounding box center [702, 364] width 253 height 29
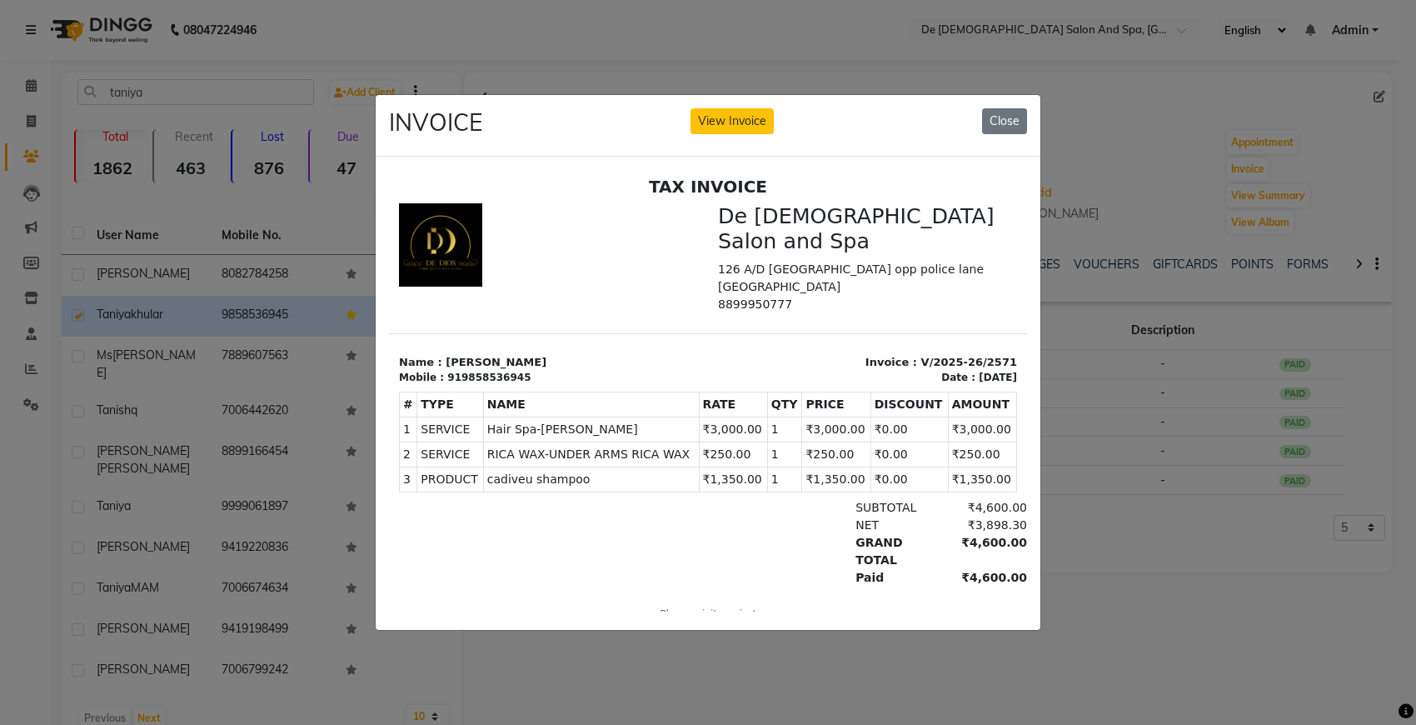
click at [313, 232] on ngb-modal-window "INVOICE View Invoice Close" at bounding box center [708, 362] width 1416 height 725
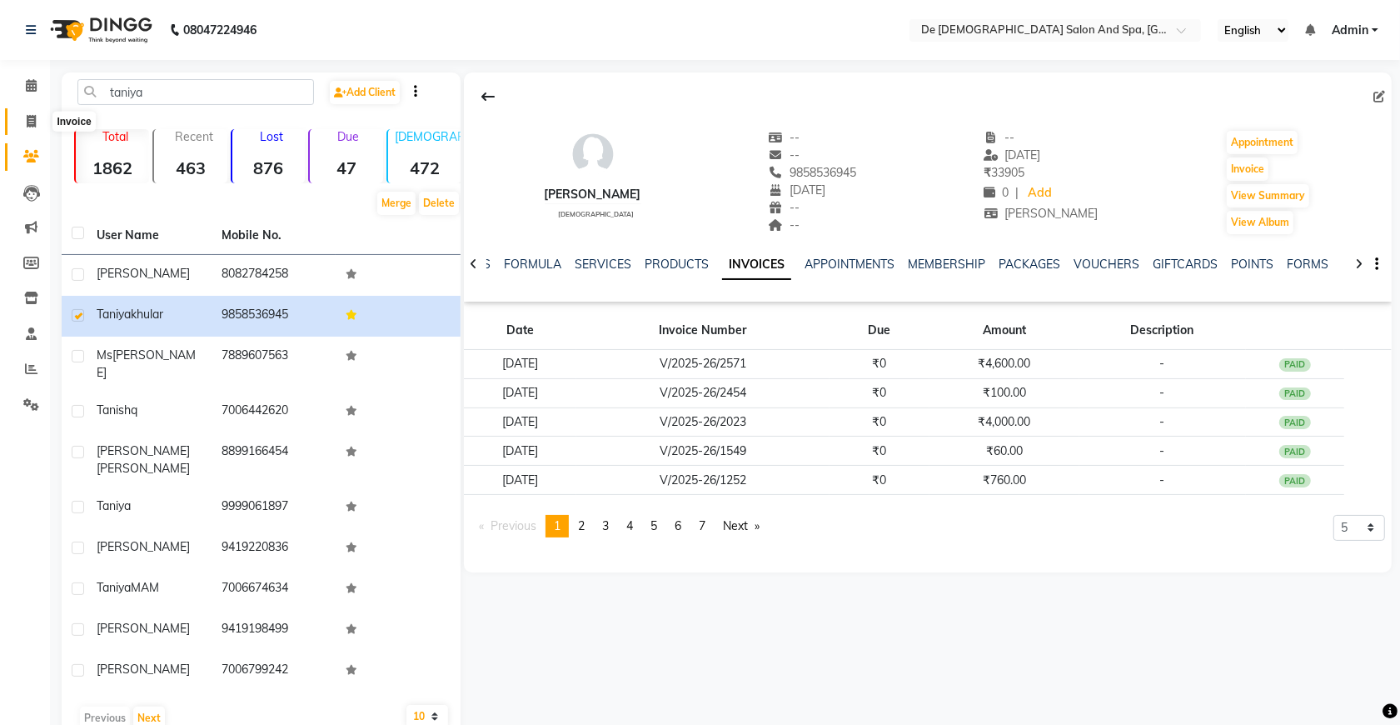
click at [29, 121] on icon at bounding box center [31, 121] width 9 height 12
select select "service"
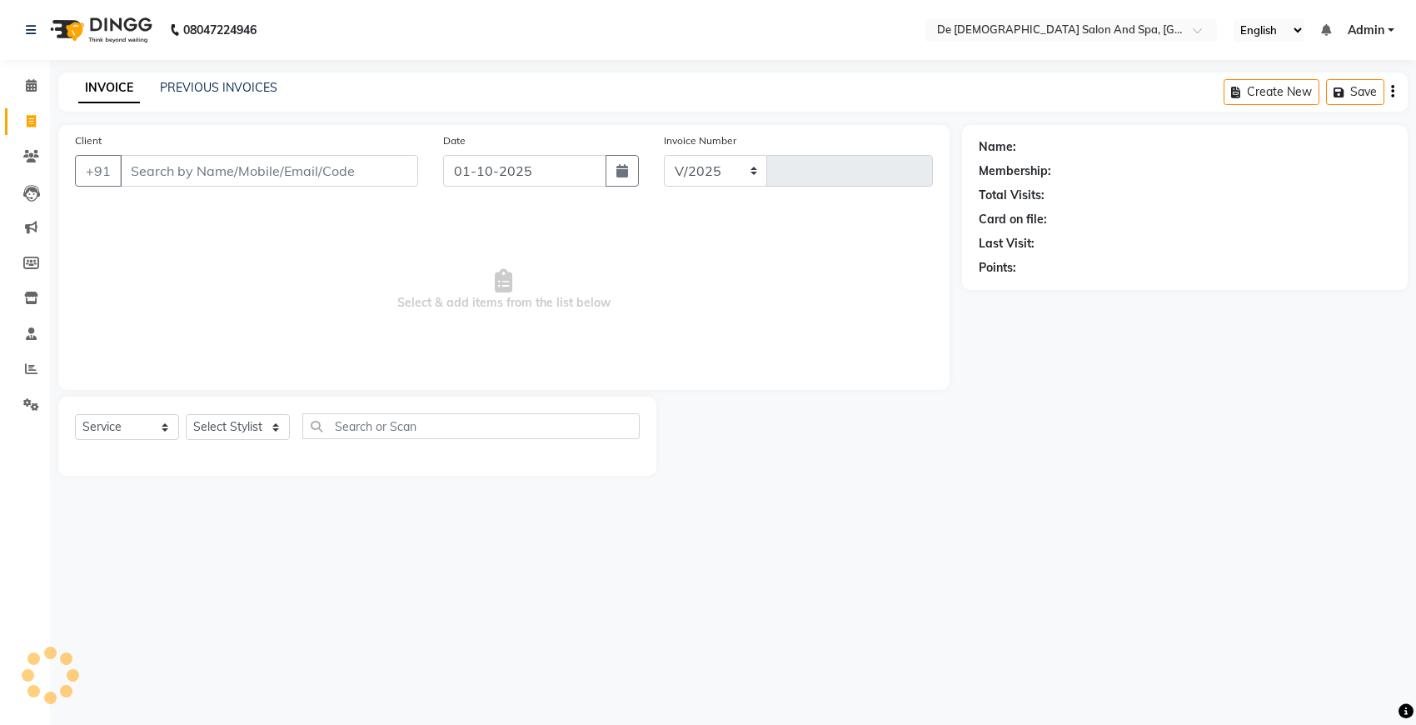
select select "6431"
type input "2974"
click at [214, 89] on link "PREVIOUS INVOICES" at bounding box center [218, 87] width 117 height 15
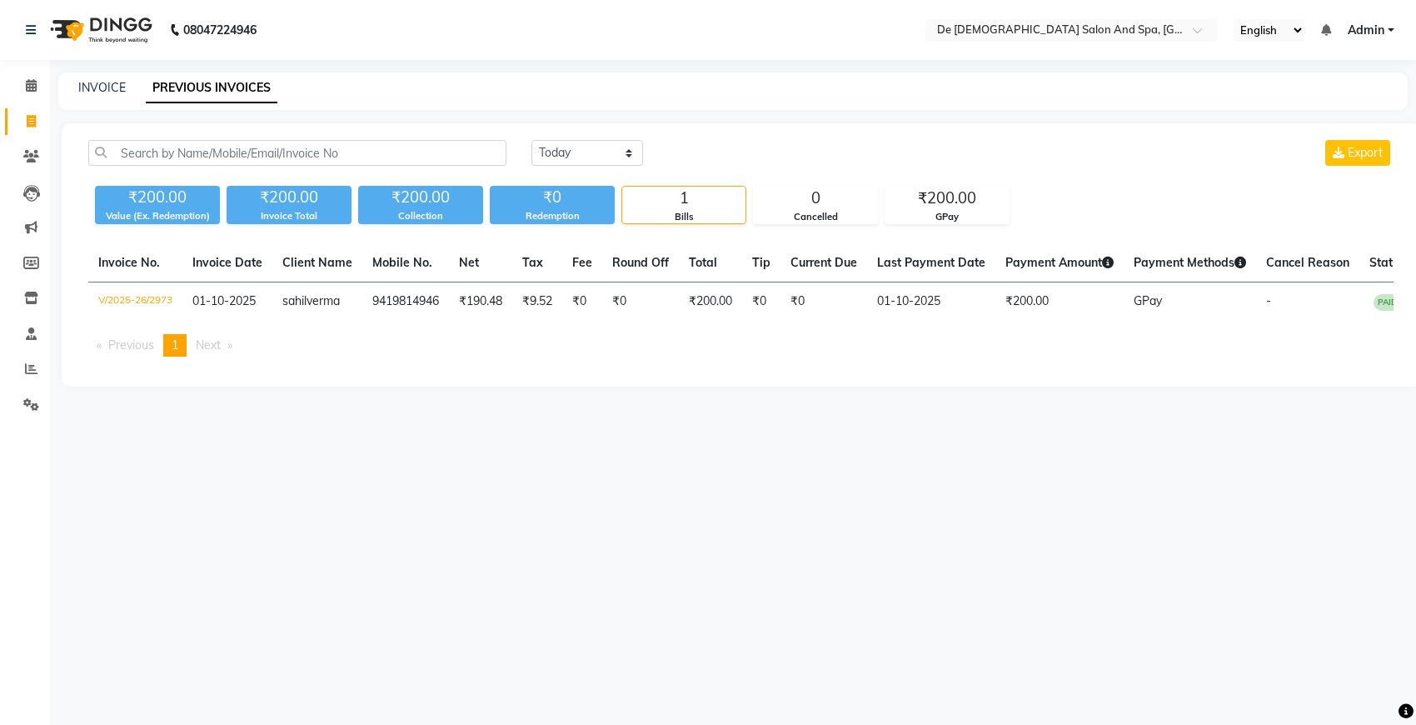
click at [589, 136] on div "[DATE] [DATE] Custom Range Export ₹200.00 Value (Ex. Redemption) ₹200.00 Invoic…" at bounding box center [741, 254] width 1358 height 263
click at [581, 152] on select "[DATE] [DATE] Custom Range" at bounding box center [587, 153] width 112 height 26
select select "[DATE]"
click at [531, 140] on select "[DATE] [DATE] Custom Range" at bounding box center [587, 153] width 112 height 26
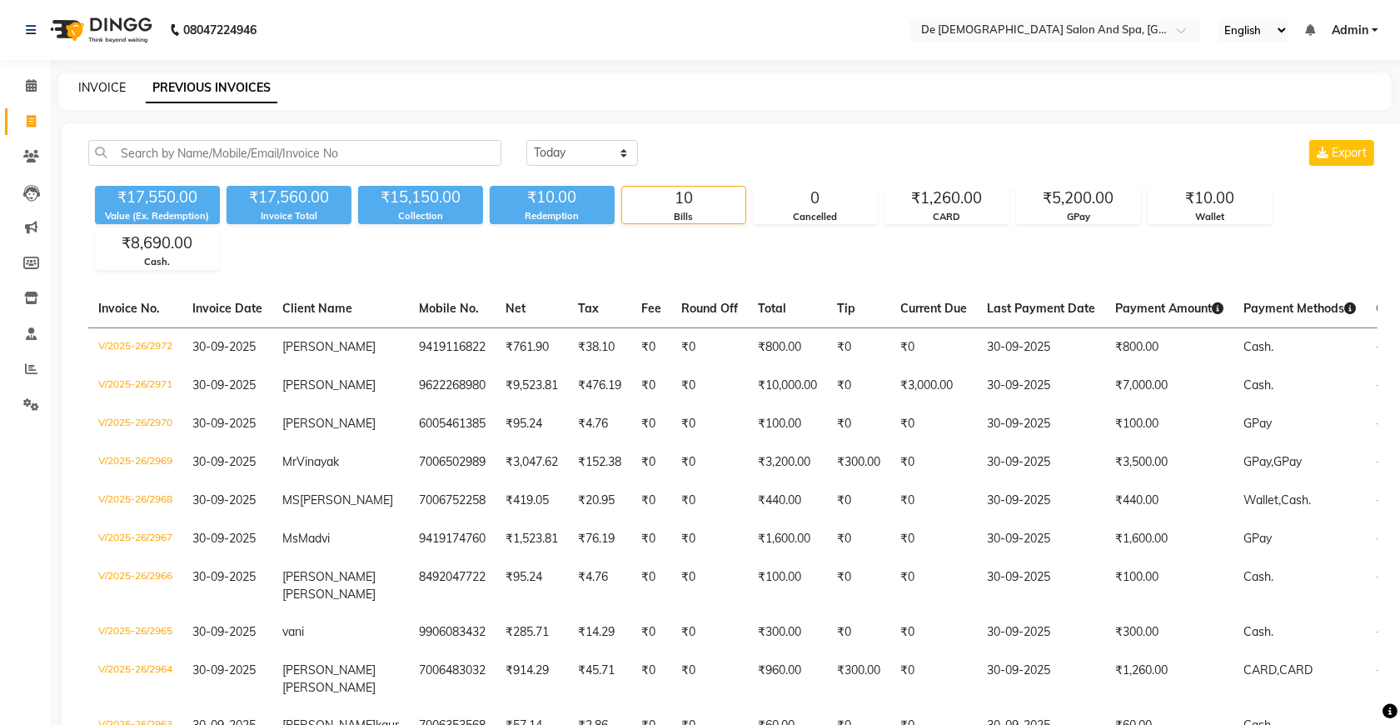
click at [101, 89] on link "INVOICE" at bounding box center [101, 87] width 47 height 15
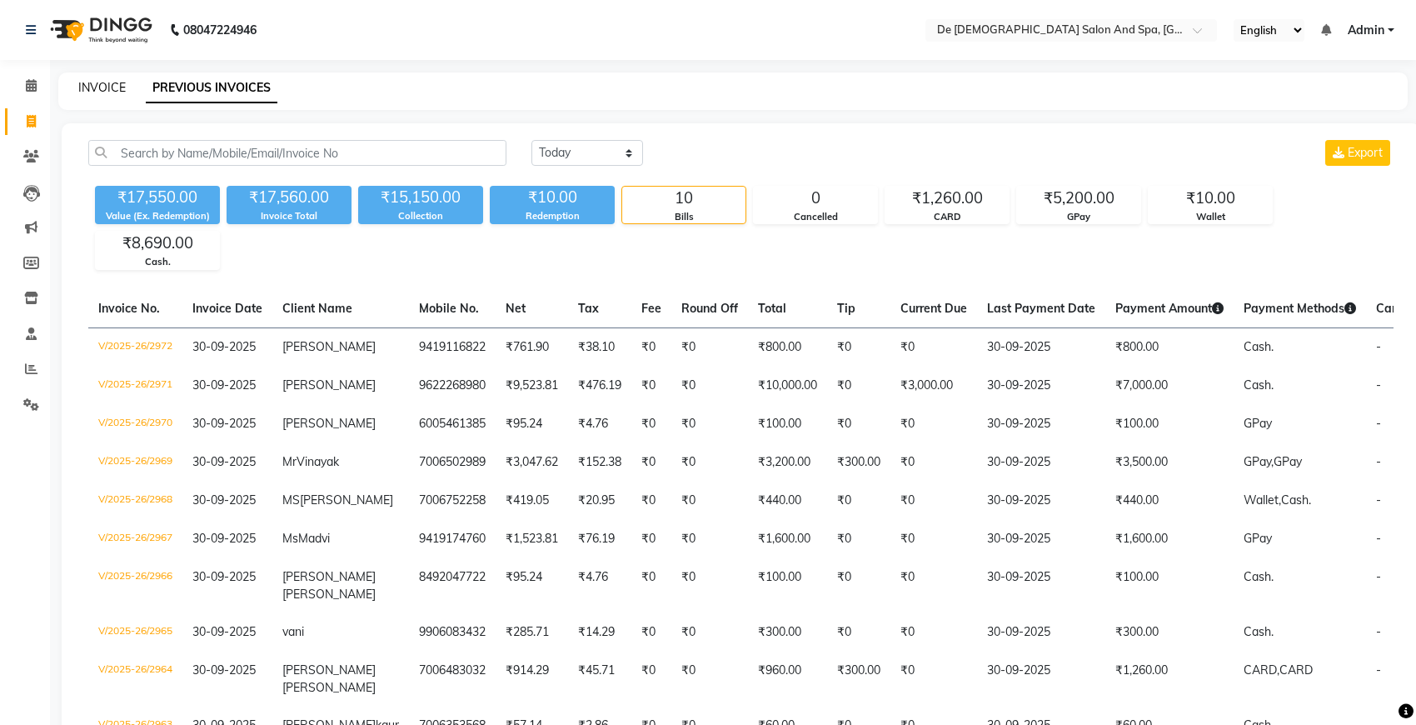
select select "service"
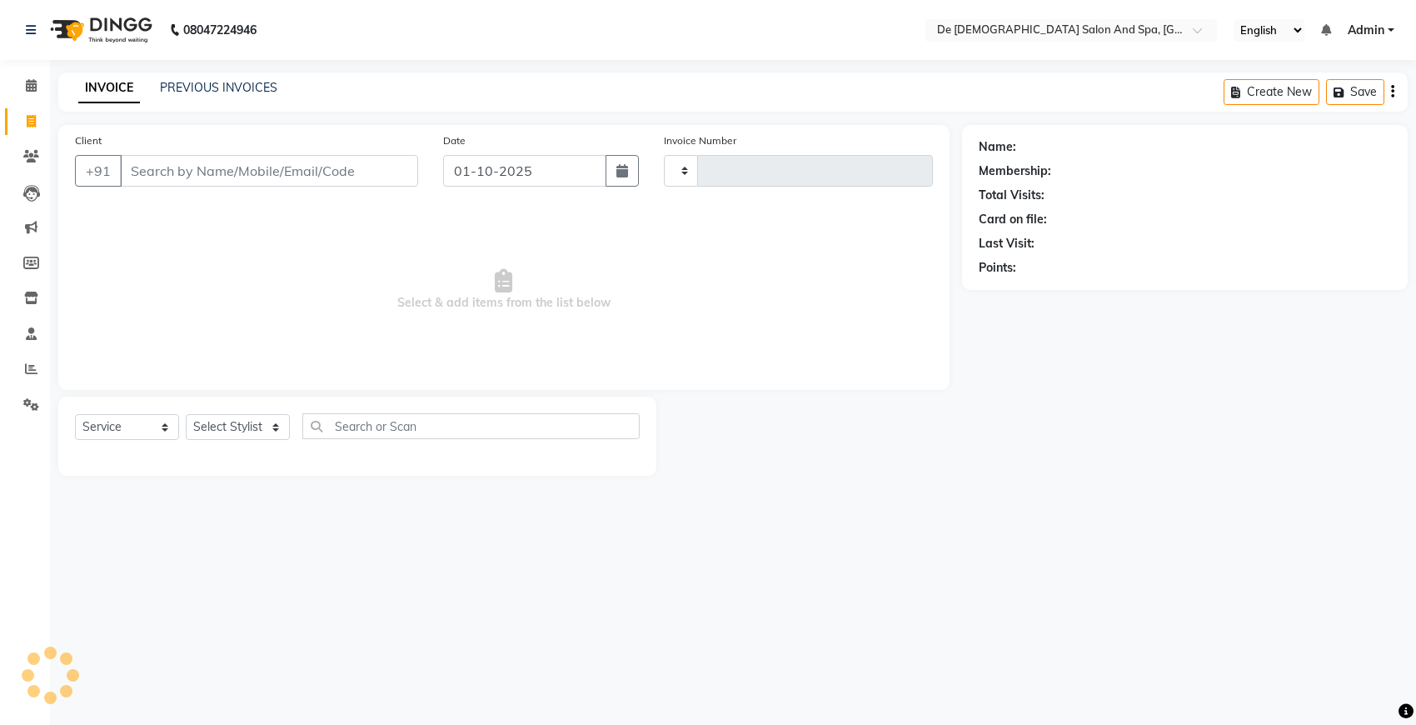
type input "2974"
select select "6431"
click at [177, 177] on input "Client" at bounding box center [269, 171] width 298 height 32
click at [318, 169] on input "Client" at bounding box center [269, 171] width 298 height 32
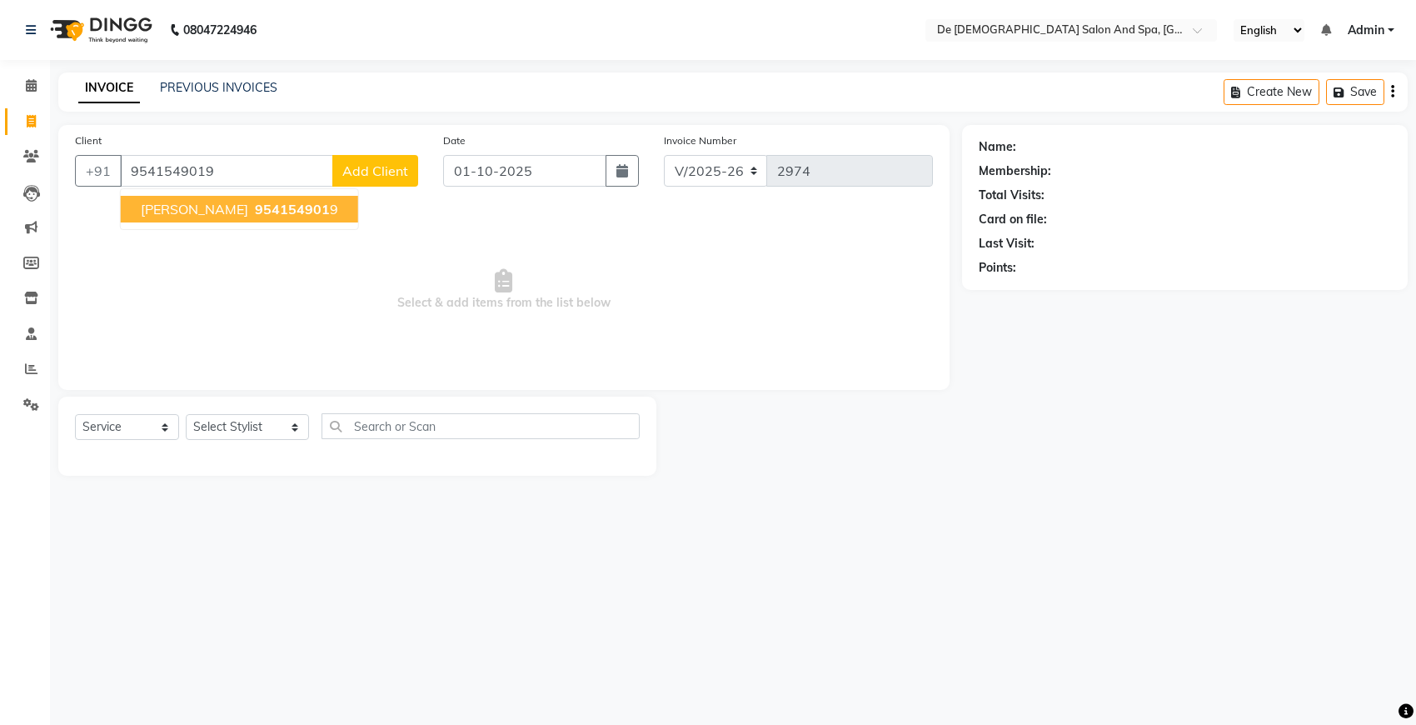
type input "9541549019"
click at [255, 214] on span "954154901" at bounding box center [292, 209] width 75 height 17
click at [197, 214] on span "Select & add items from the list below" at bounding box center [504, 290] width 858 height 167
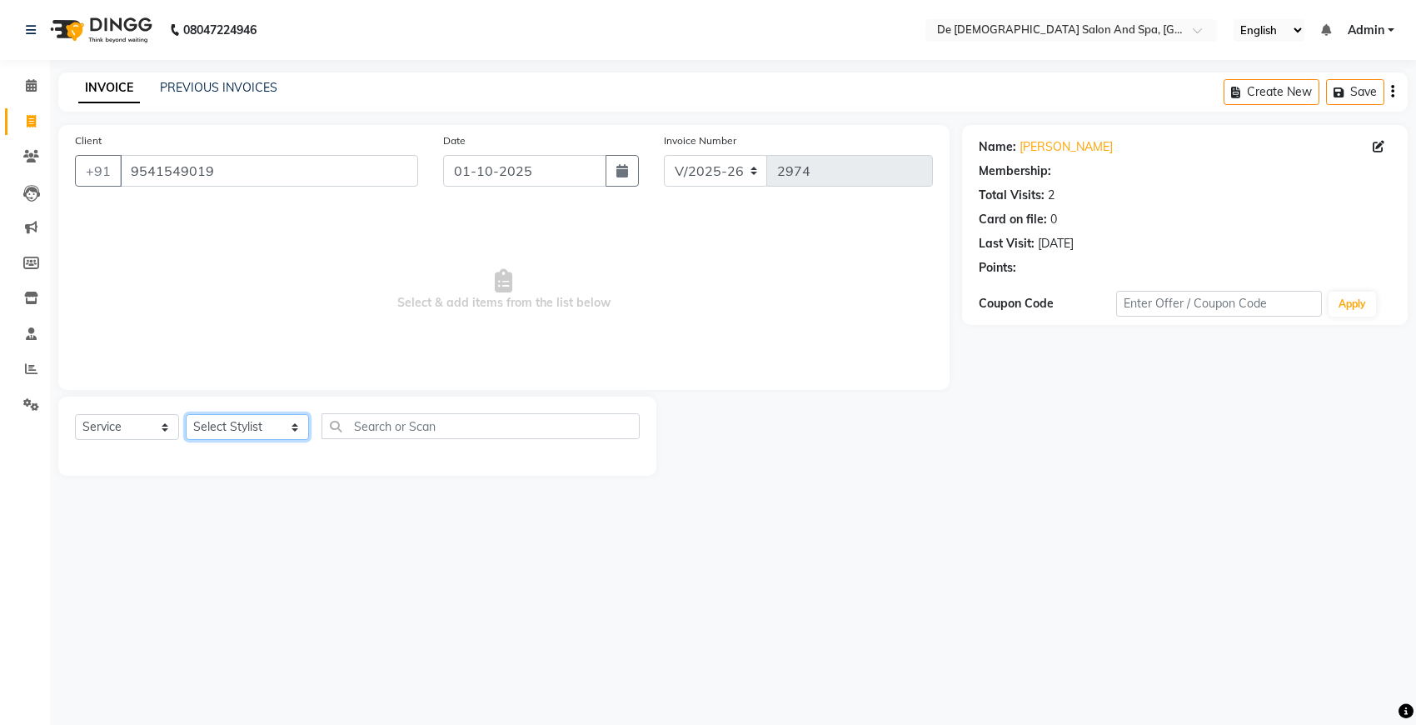
click at [243, 423] on select "Select Stylist akshay [PERSON_NAME] [PERSON_NAME] [PERSON_NAME] [MEDICAL_DATA][…" at bounding box center [247, 427] width 123 height 26
select select "51742"
click at [186, 414] on select "Select Stylist akshay [PERSON_NAME] [PERSON_NAME] [PERSON_NAME] [MEDICAL_DATA][…" at bounding box center [247, 427] width 123 height 26
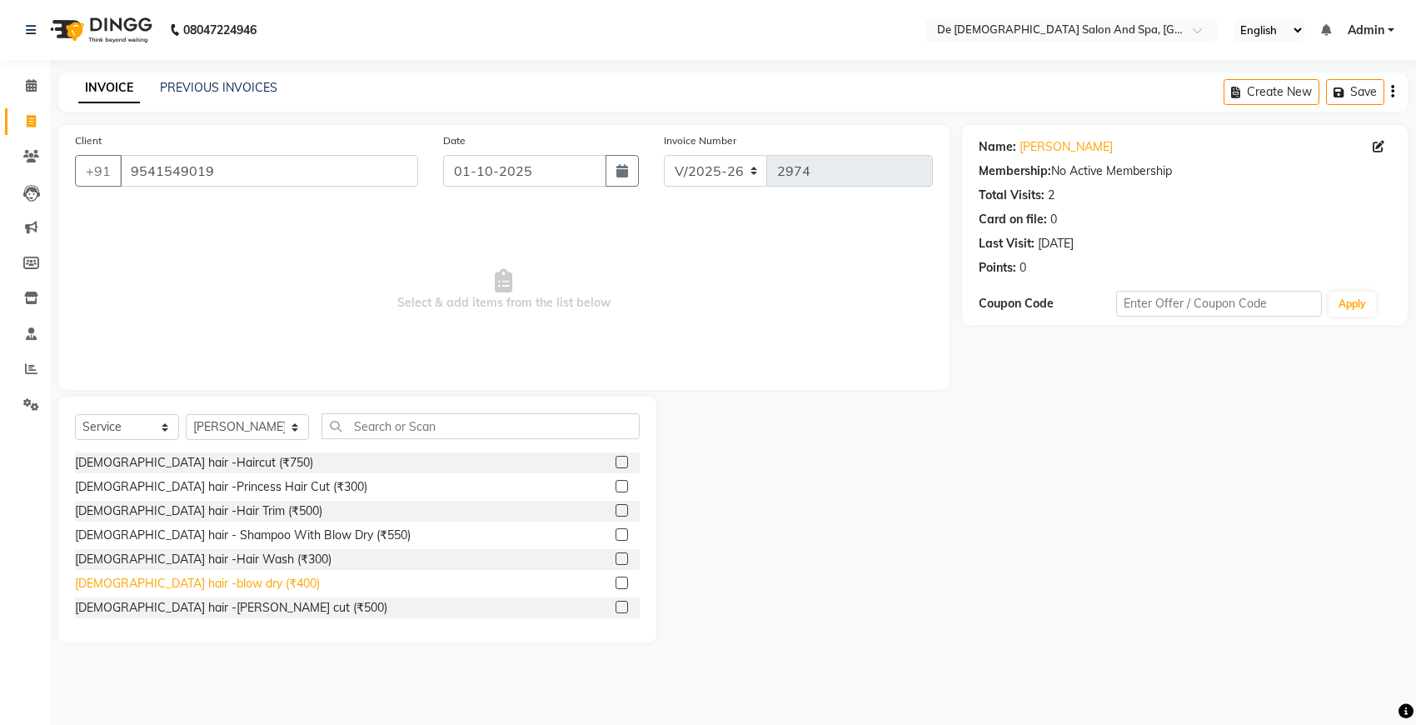
click at [222, 581] on div "[DEMOGRAPHIC_DATA] hair -blow dry (₹400)" at bounding box center [197, 583] width 245 height 17
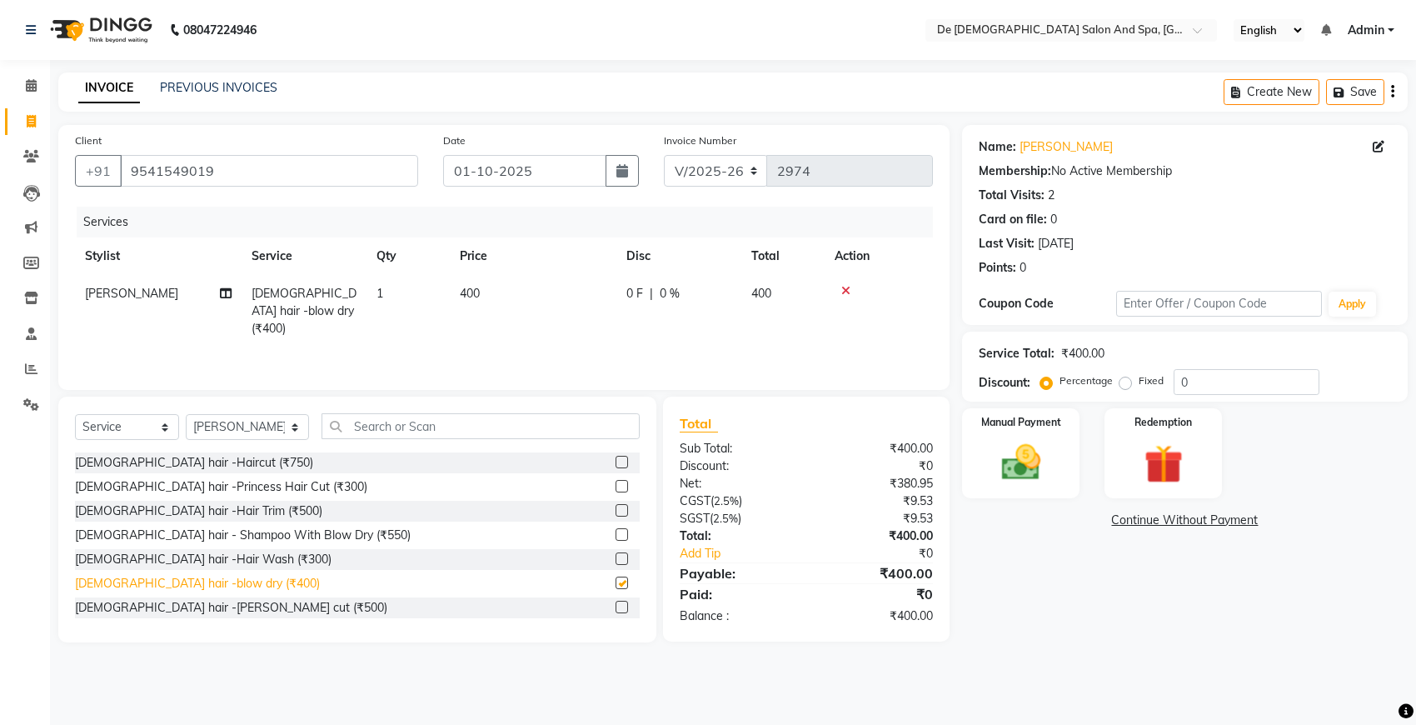
checkbox input "false"
click at [1037, 472] on img at bounding box center [1021, 462] width 66 height 47
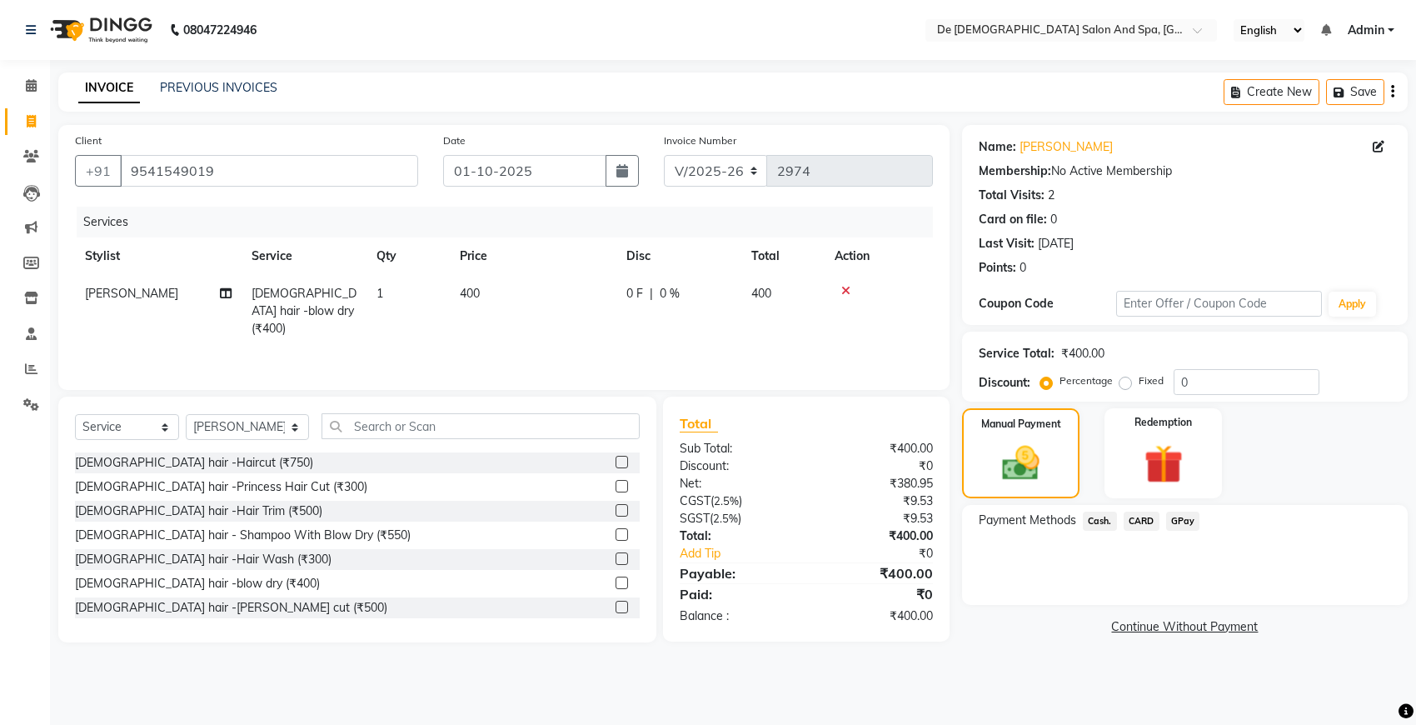
click at [1098, 525] on span "Cash." at bounding box center [1100, 520] width 34 height 19
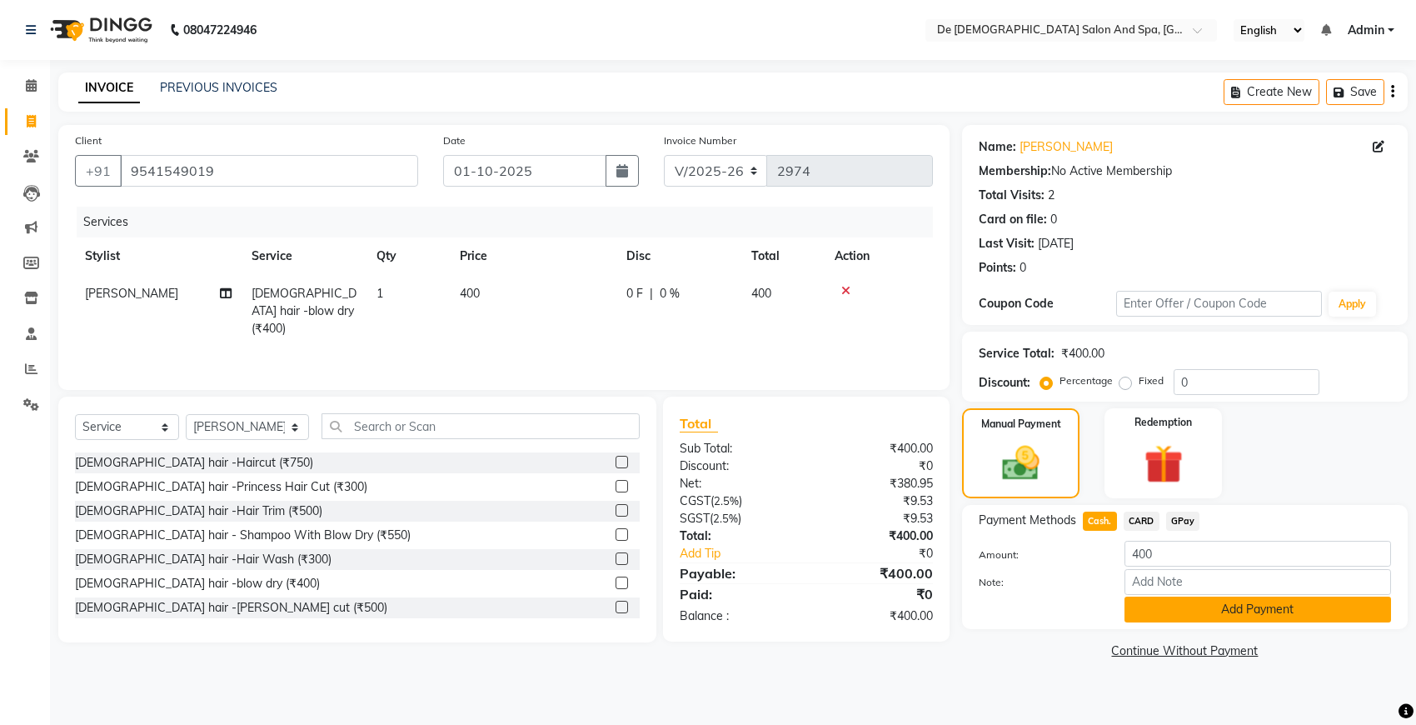
click at [1156, 609] on button "Add Payment" at bounding box center [1257, 609] width 266 height 26
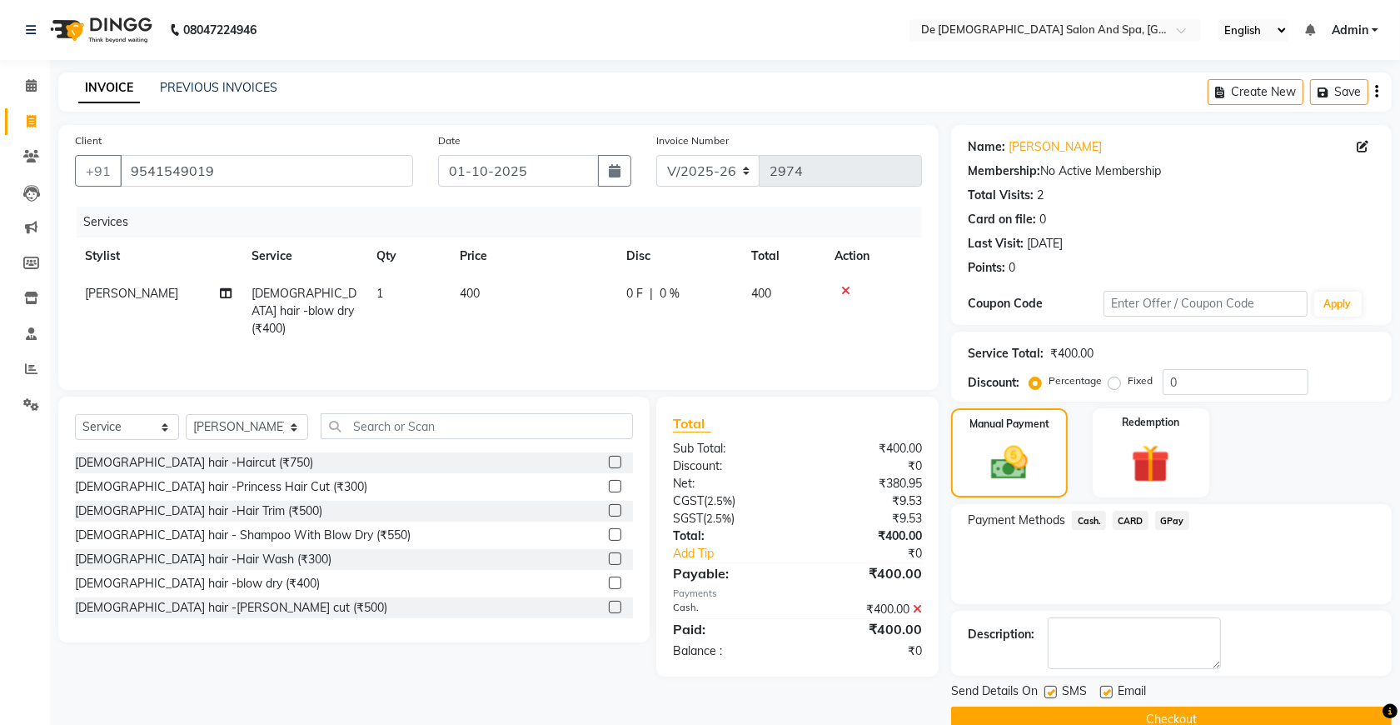
scroll to position [33, 0]
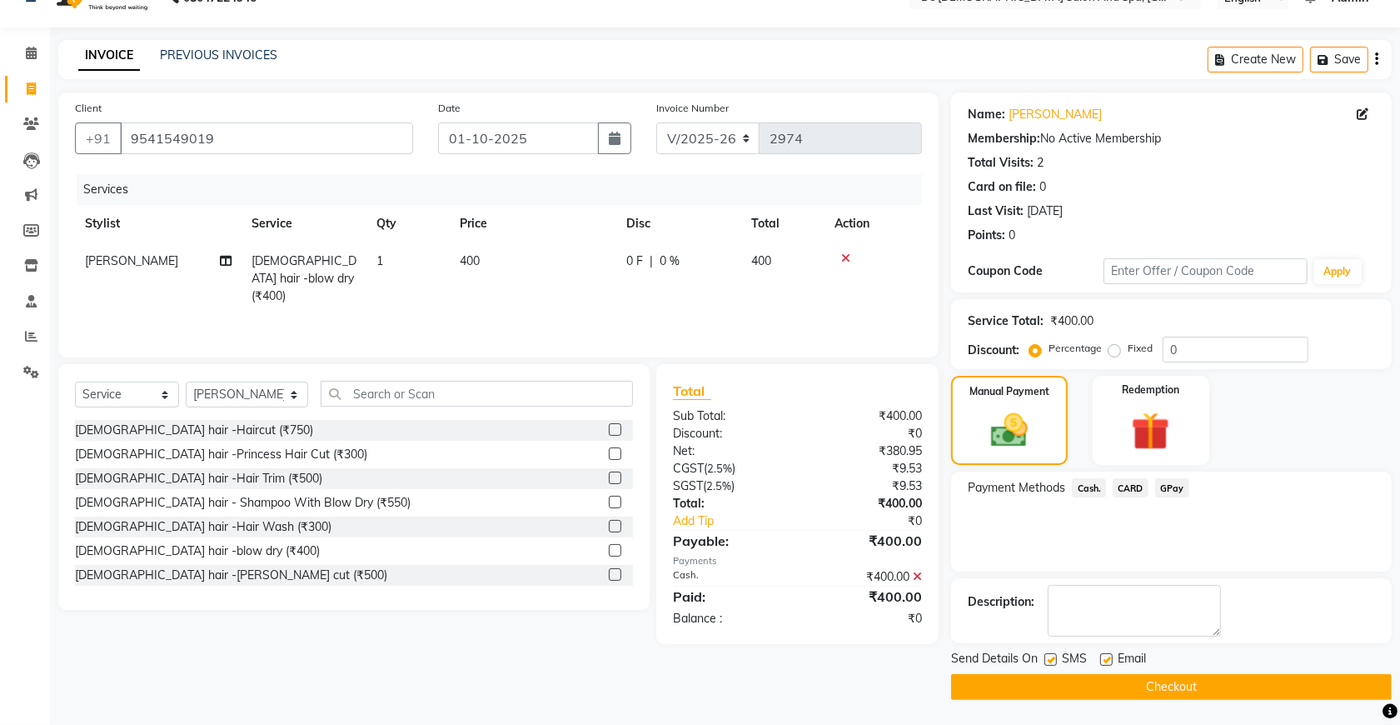
click at [1171, 685] on button "Checkout" at bounding box center [1171, 687] width 441 height 26
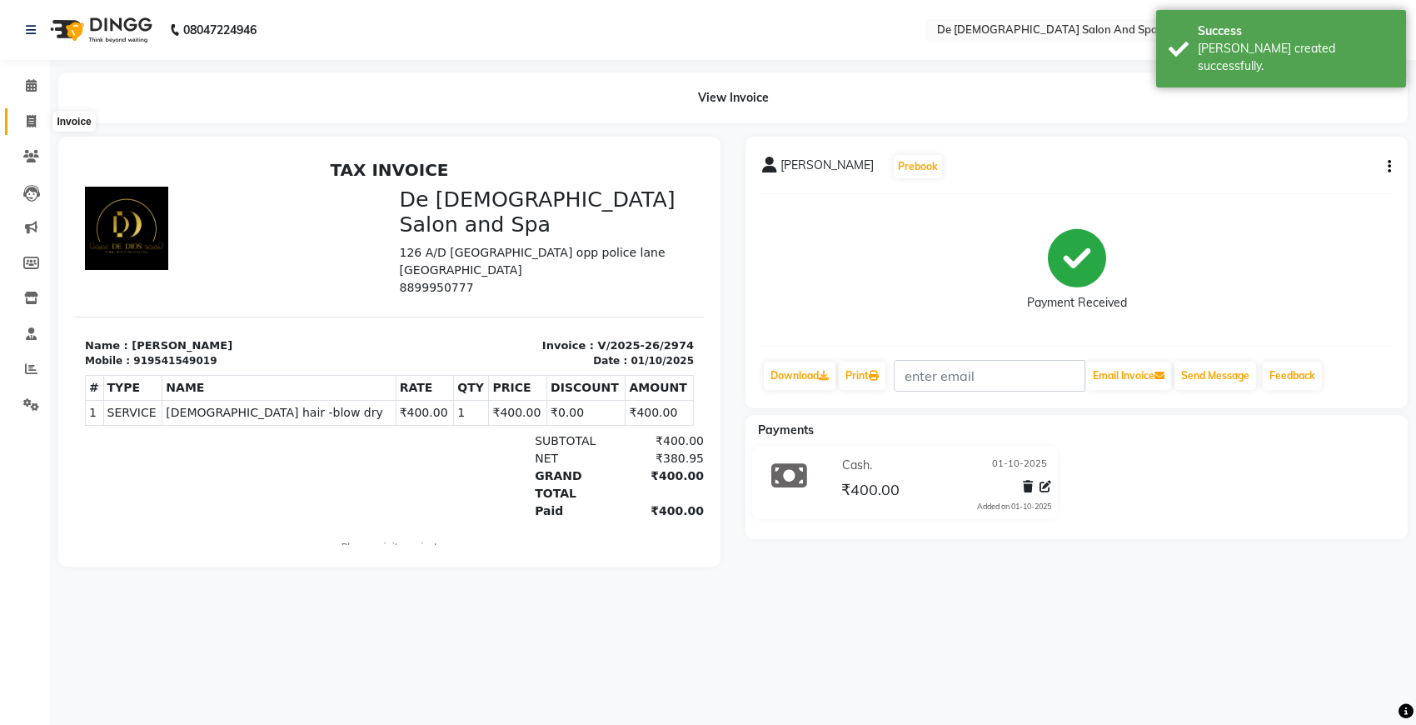
click at [25, 123] on span at bounding box center [31, 121] width 29 height 19
select select "6431"
select select "service"
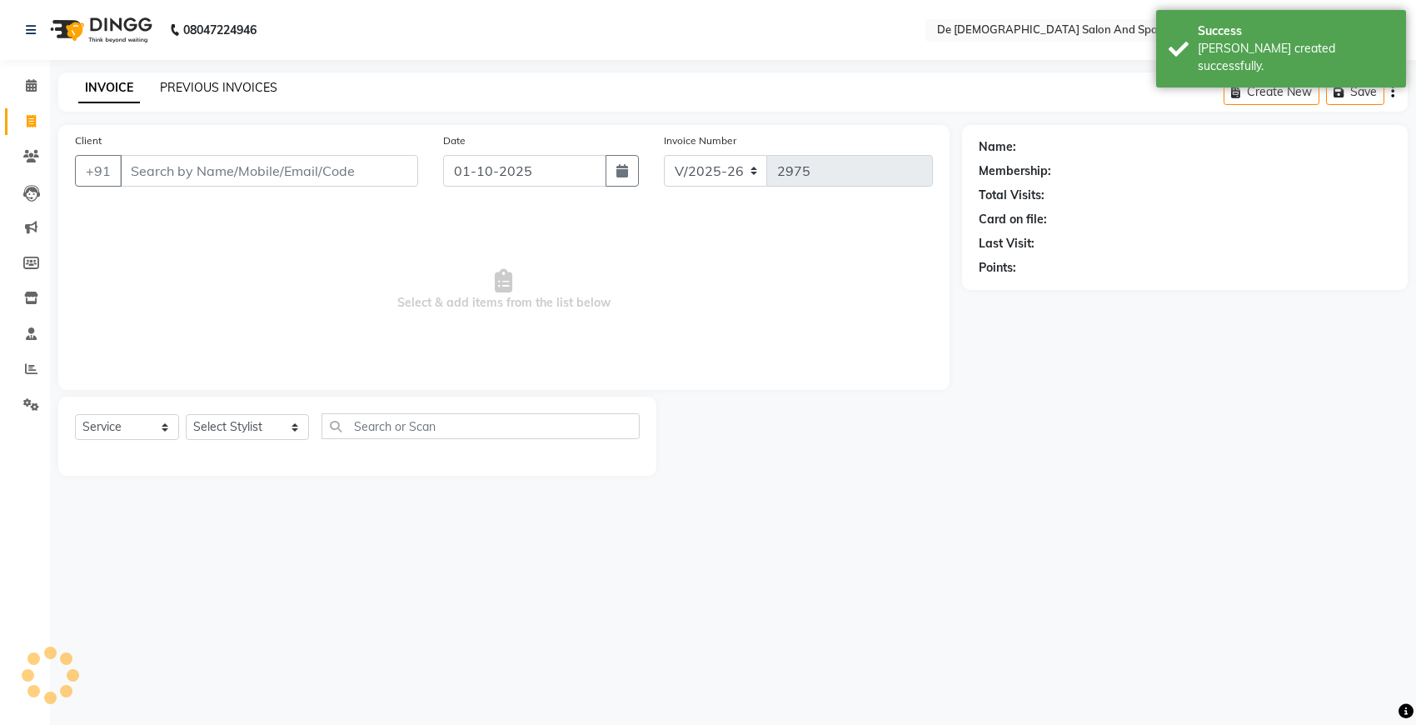
click at [232, 86] on link "PREVIOUS INVOICES" at bounding box center [218, 87] width 117 height 15
